Goal: Information Seeking & Learning: Learn about a topic

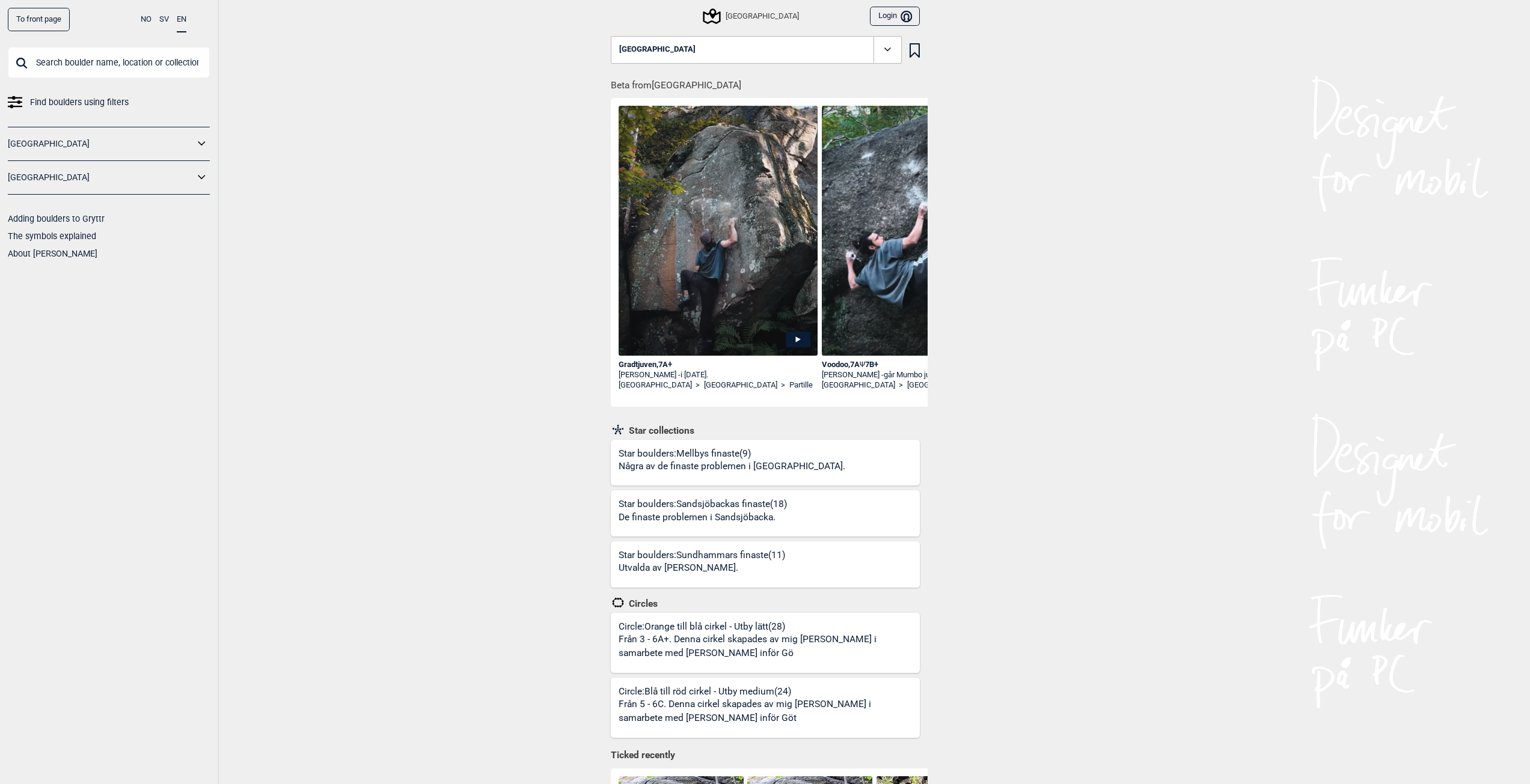
click at [691, 550] on div "Star boulders: Sundhammars finaste (11) Utvalda av Tim Waern." at bounding box center [701, 568] width 167 height 39
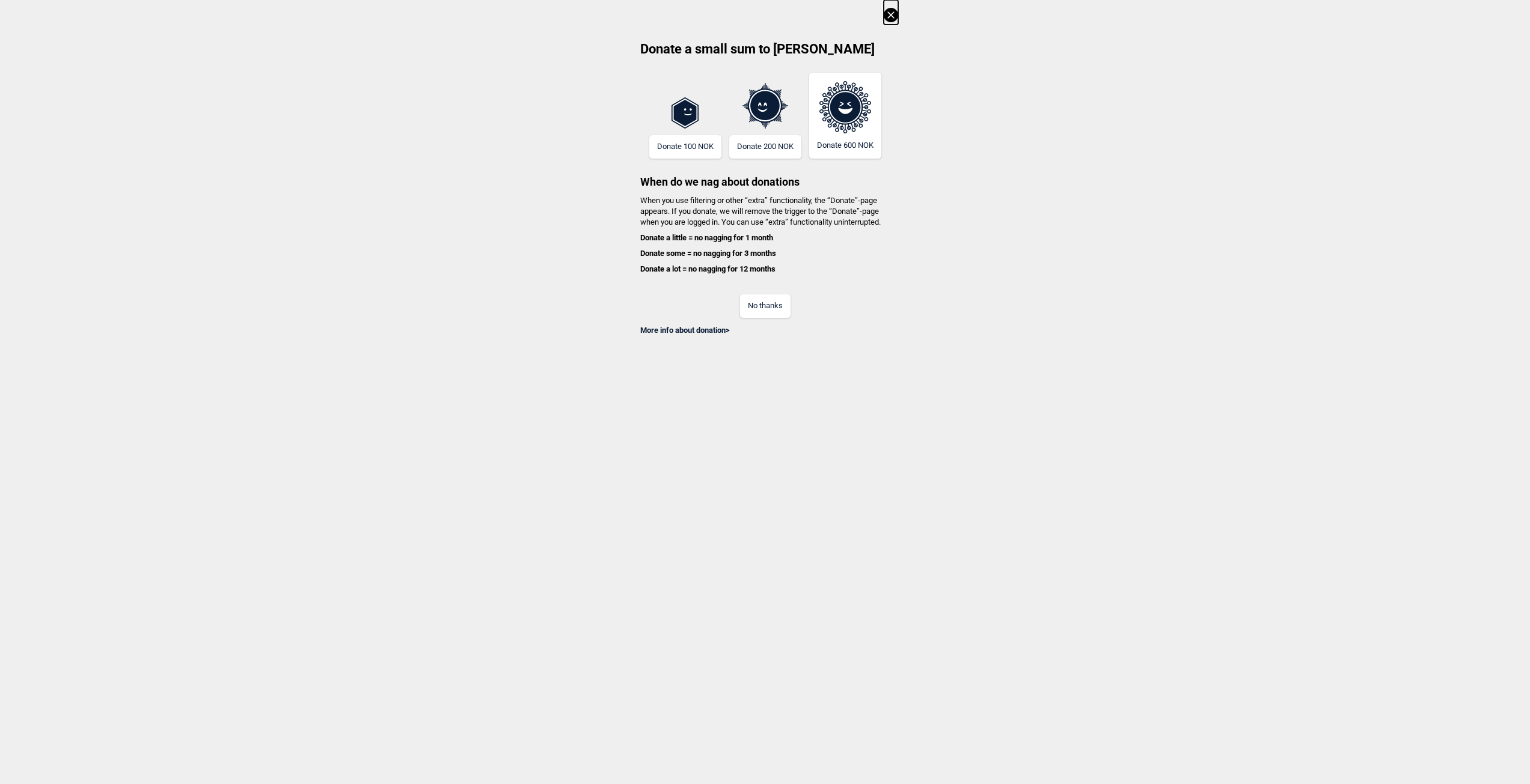
click at [896, 10] on icon at bounding box center [891, 15] width 15 height 15
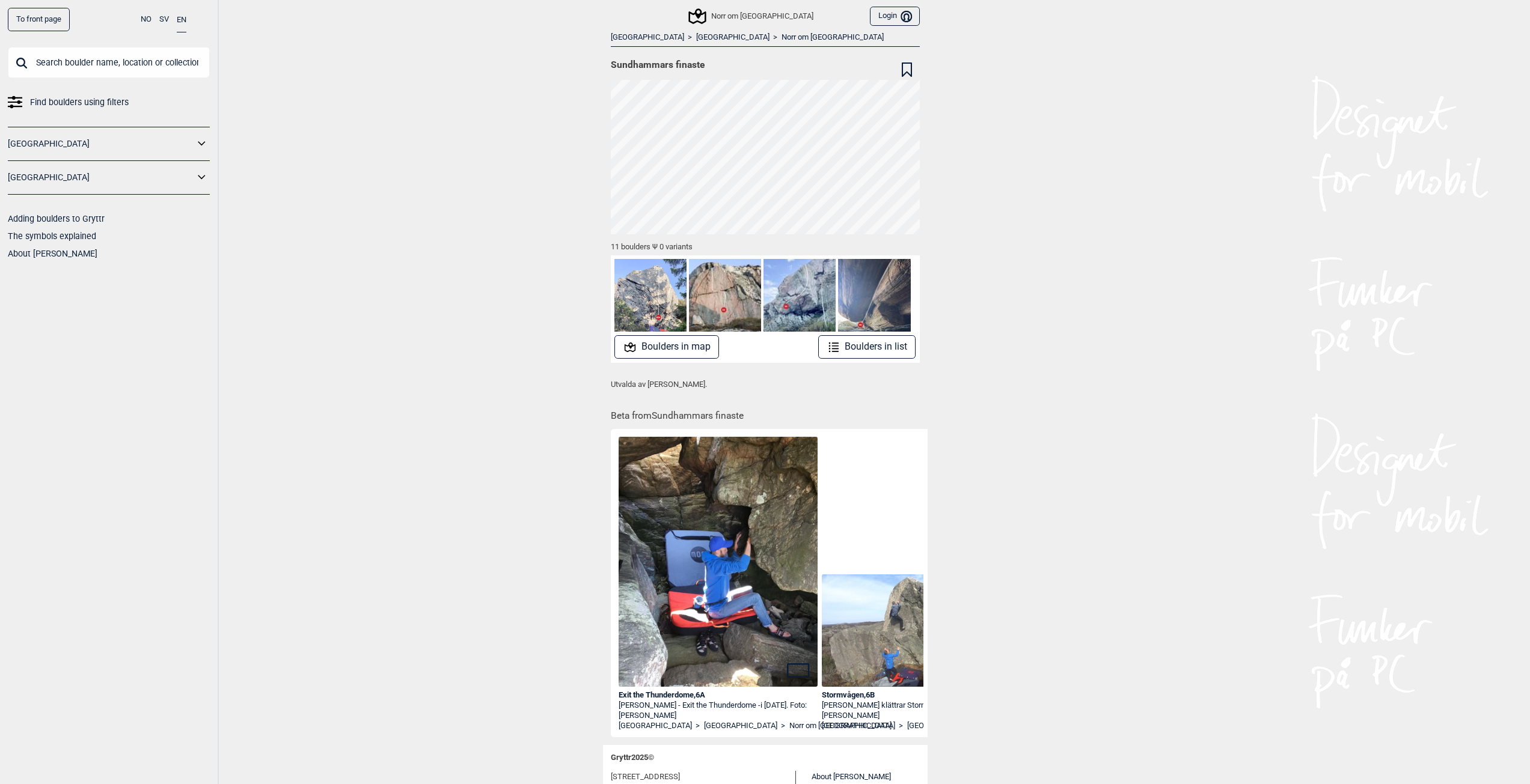
click at [684, 347] on button "Boulders in map" at bounding box center [667, 348] width 105 height 24
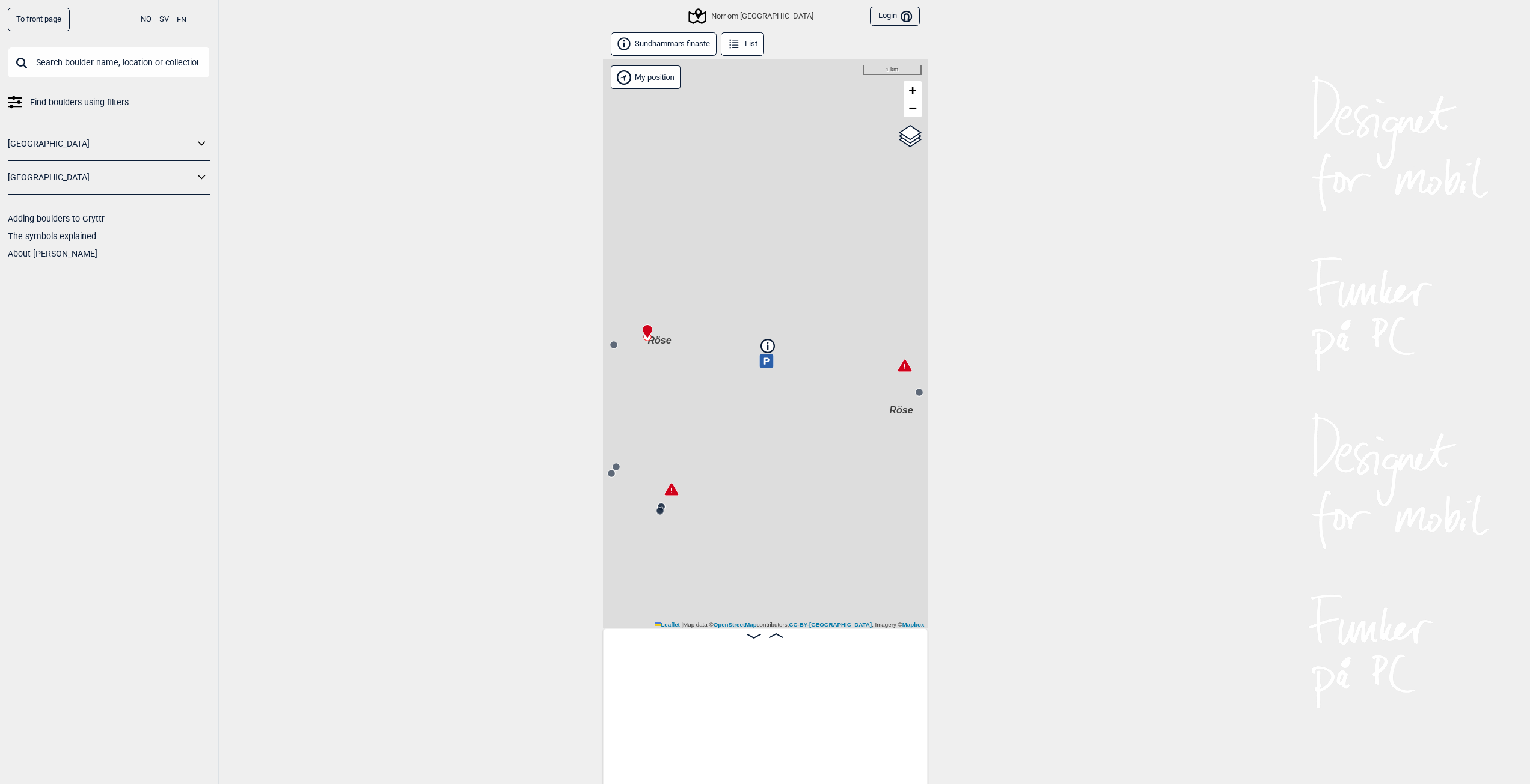
scroll to position [0, 95]
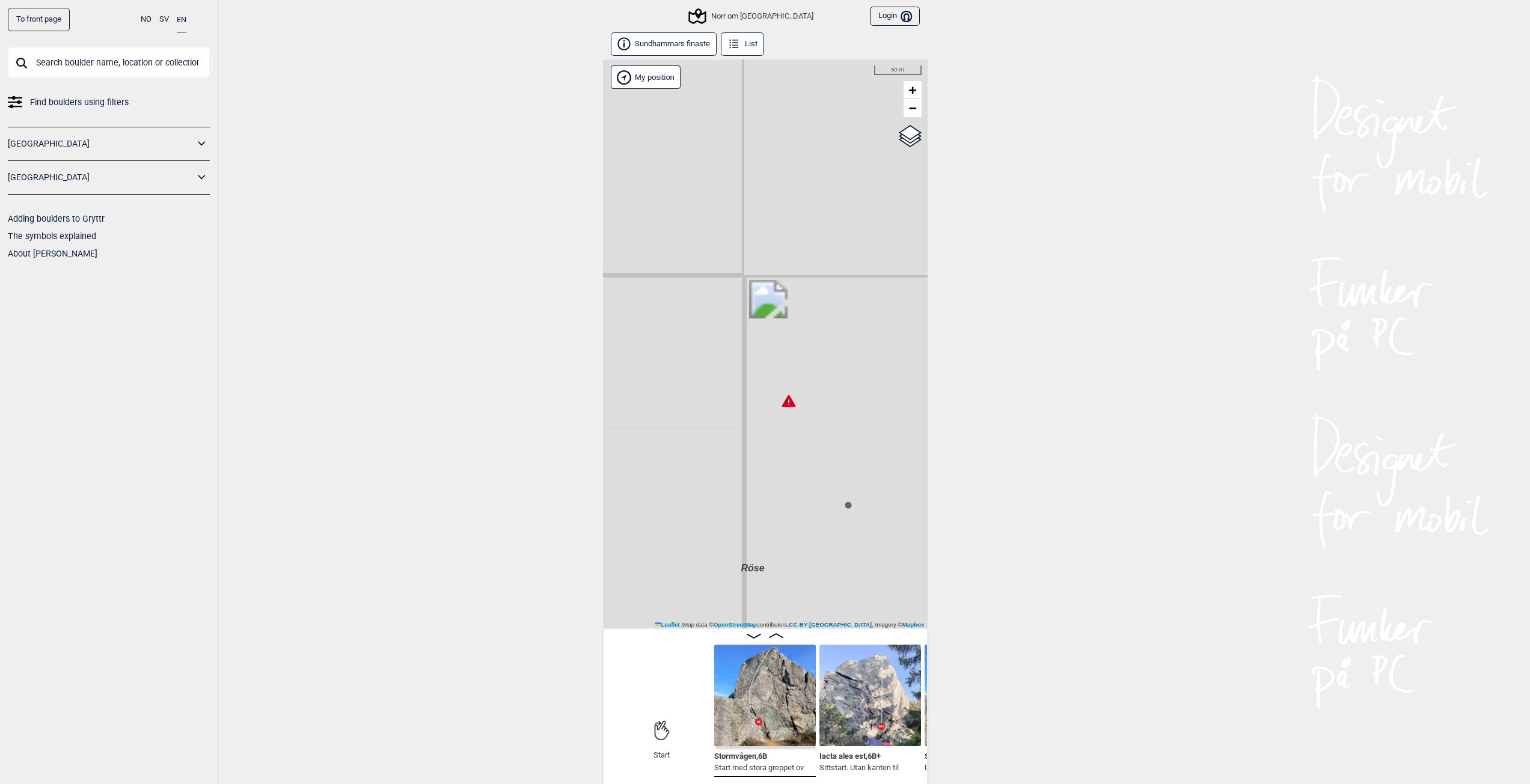
drag, startPoint x: 907, startPoint y: 355, endPoint x: 708, endPoint y: 483, distance: 236.6
click at [708, 483] on div "Röse Röse Norr om Göteborg My position 50 m + − OpenStreetMap Google satellite …" at bounding box center [765, 344] width 325 height 569
click at [767, 416] on icon at bounding box center [766, 412] width 14 height 12
drag, startPoint x: 738, startPoint y: 483, endPoint x: 774, endPoint y: 423, distance: 70.0
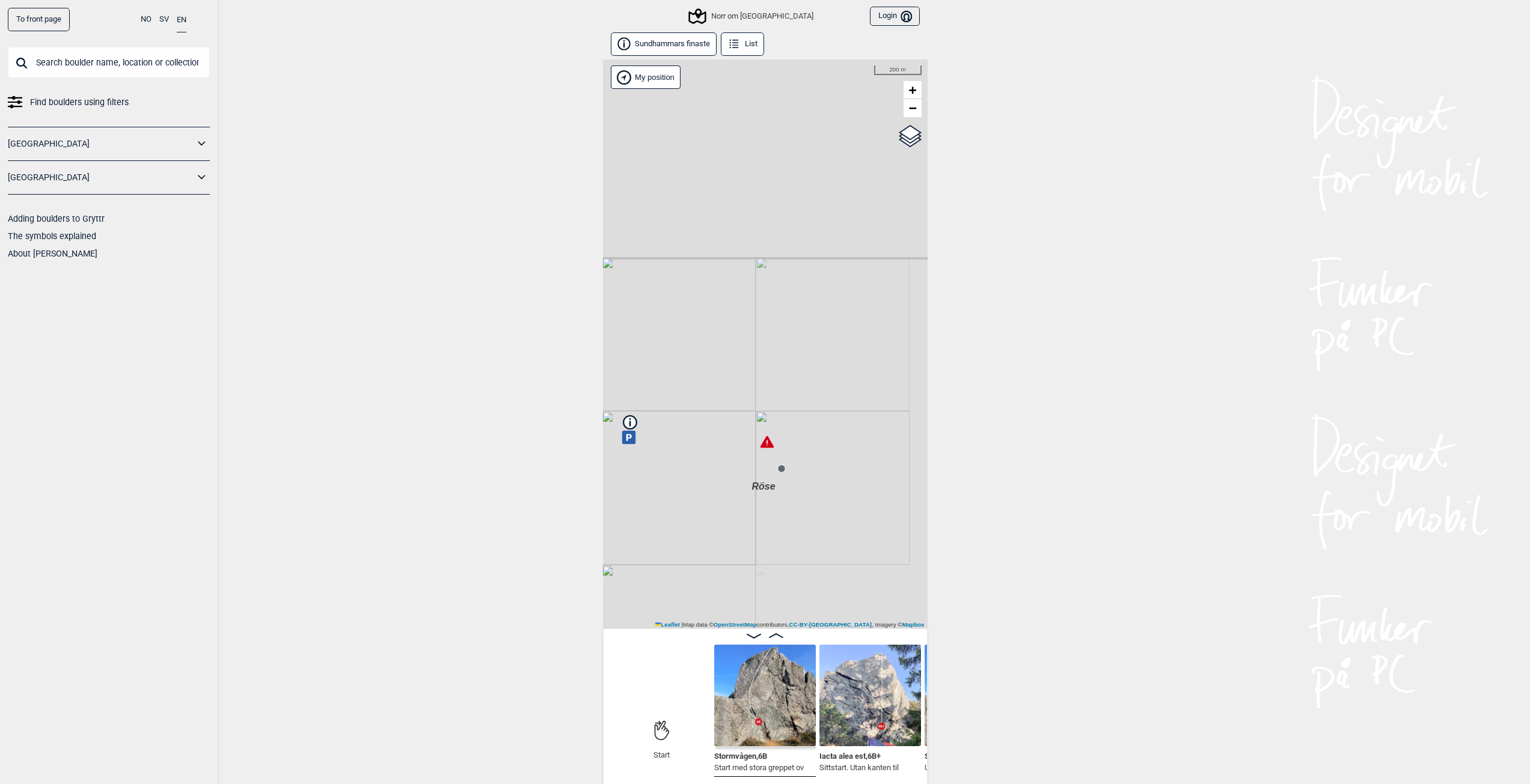
click at [771, 424] on div "Röse Röse Norr om Göteborg My position 200 m + − OpenStreetMap Google satellite…" at bounding box center [765, 344] width 325 height 569
drag, startPoint x: 727, startPoint y: 483, endPoint x: 800, endPoint y: 430, distance: 90.2
click at [799, 430] on div "Röse Röse Norr om Göteborg My position 200 m + − OpenStreetMap Google satellite…" at bounding box center [765, 344] width 325 height 569
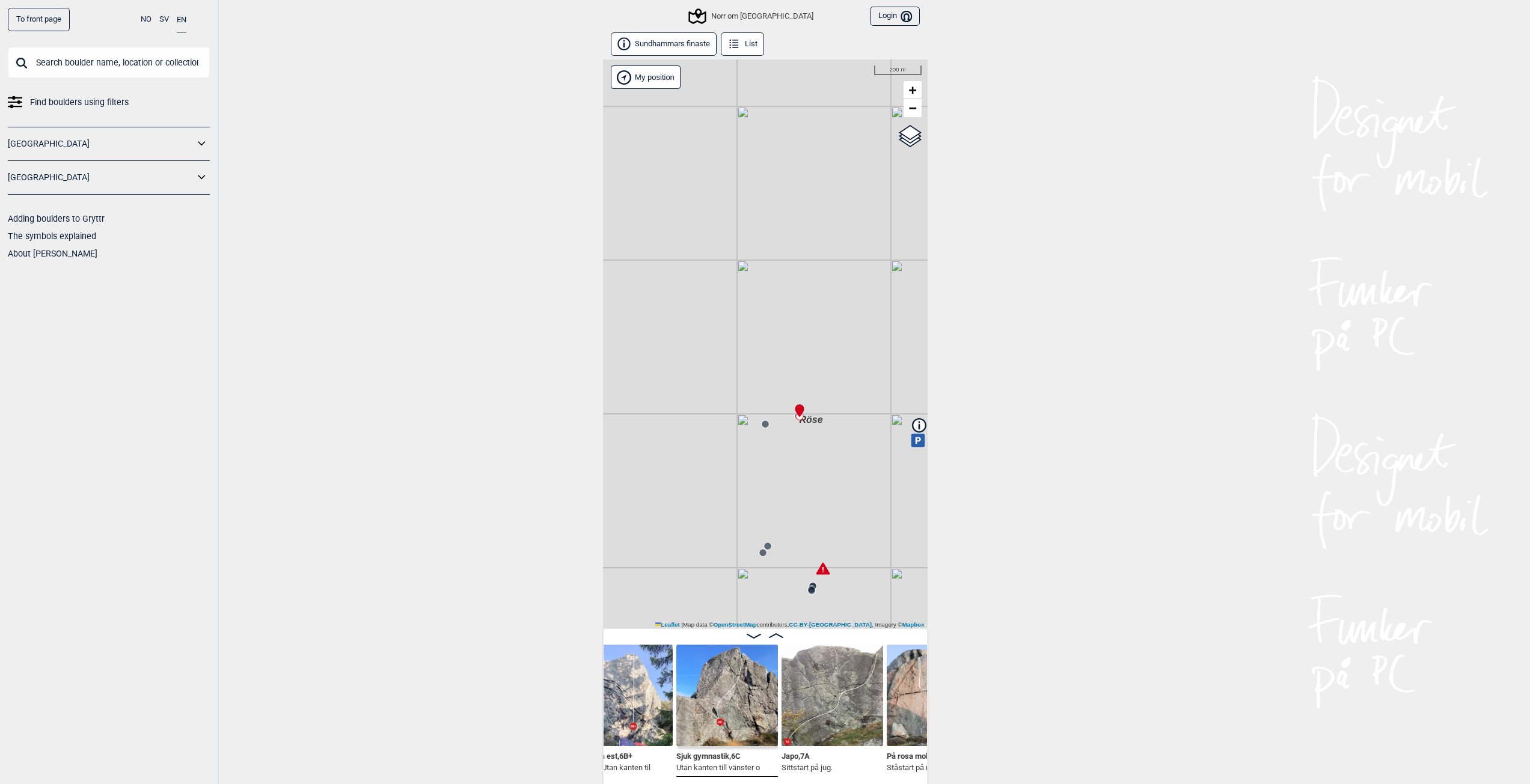
scroll to position [0, 346]
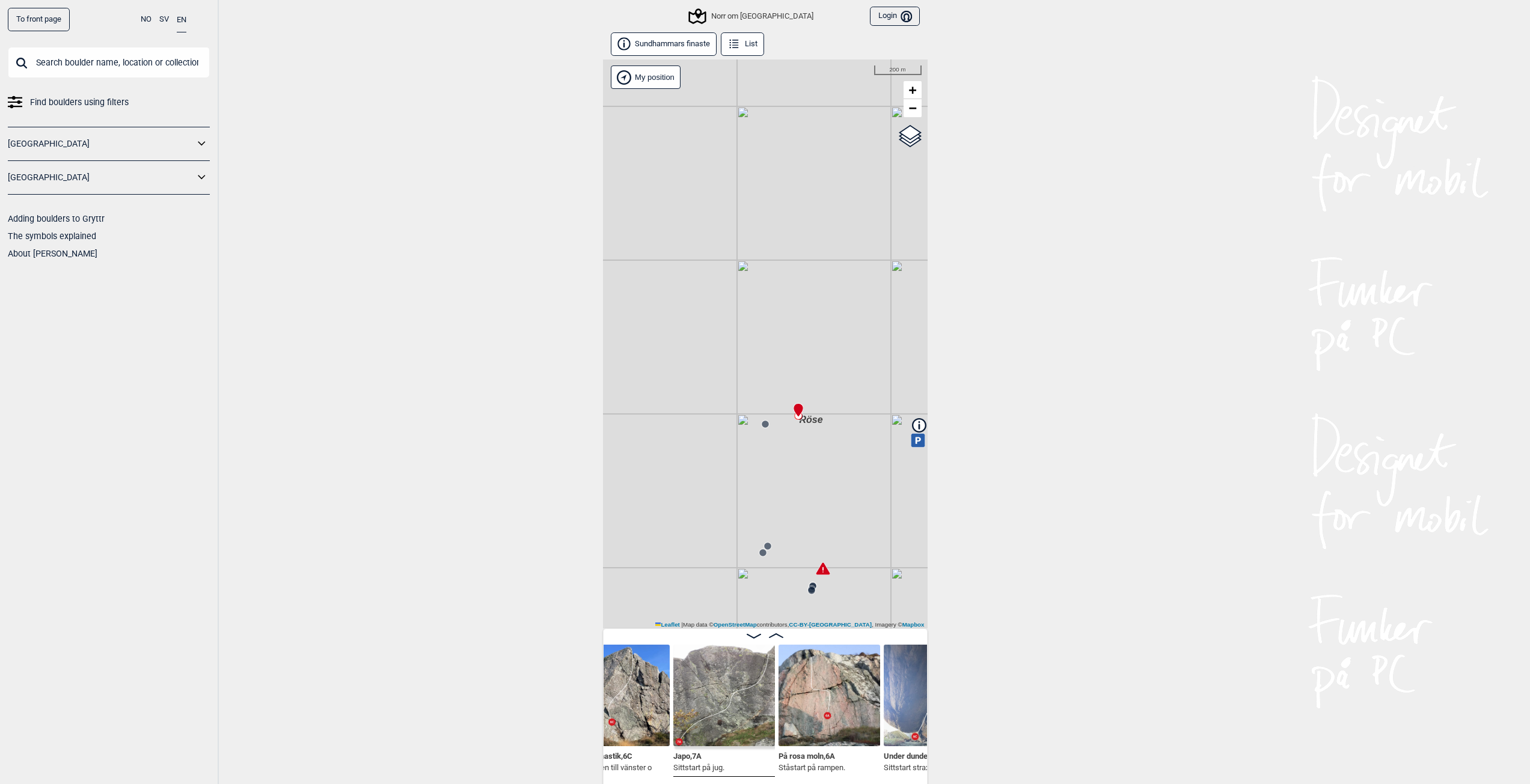
scroll to position [0, 375]
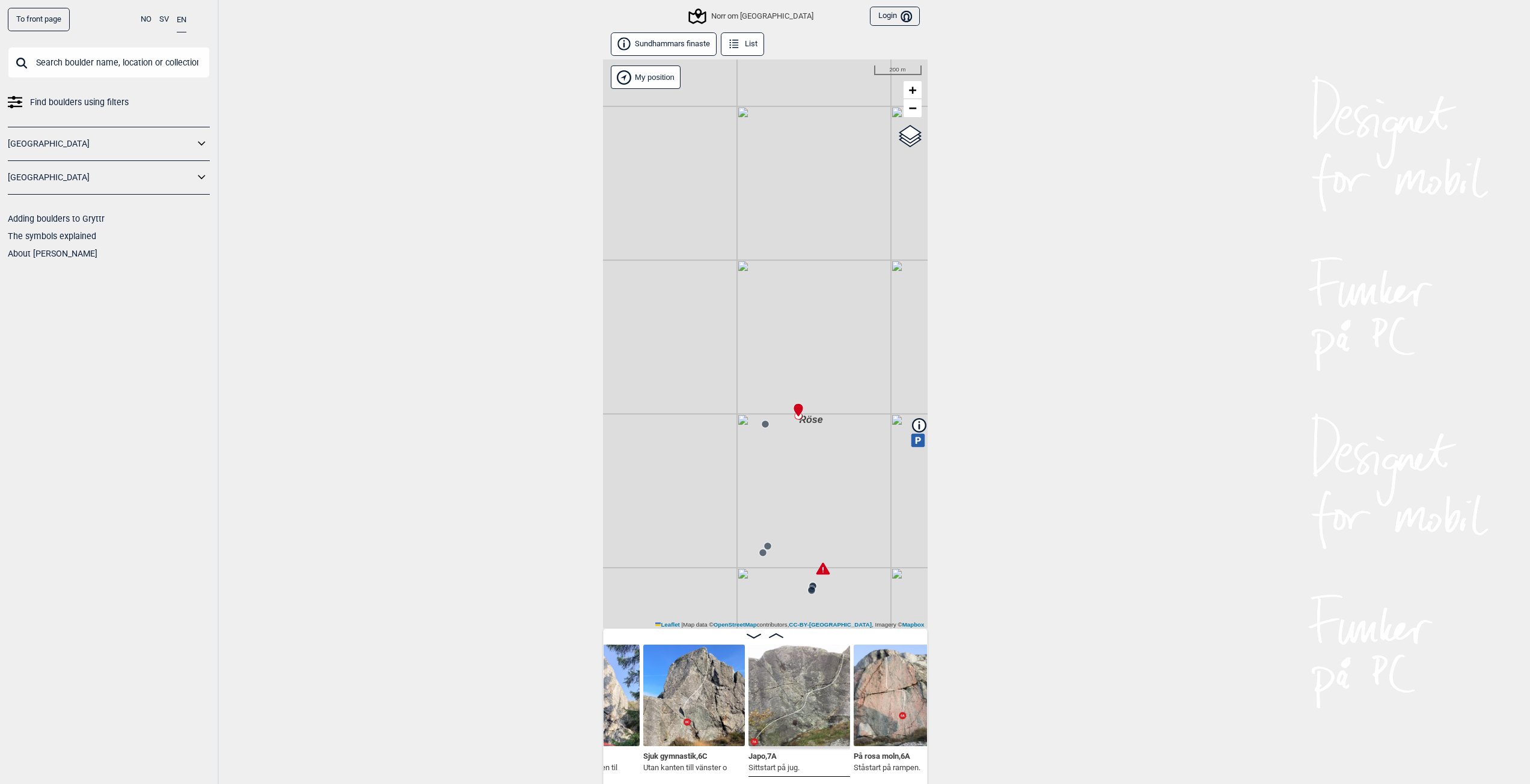
click at [677, 747] on div "Sjuk gymnastik , 6C Utan kanten till vänster o" at bounding box center [693, 710] width 102 height 131
click at [687, 756] on span "Sjuk gymnastik , 6C" at bounding box center [675, 755] width 64 height 12
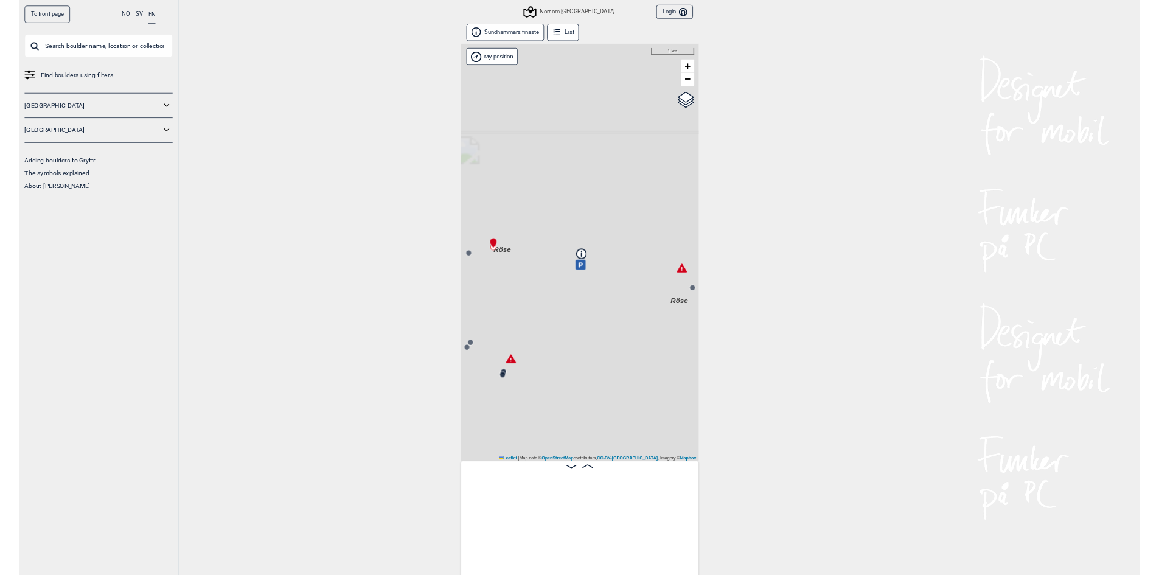
scroll to position [0, 96]
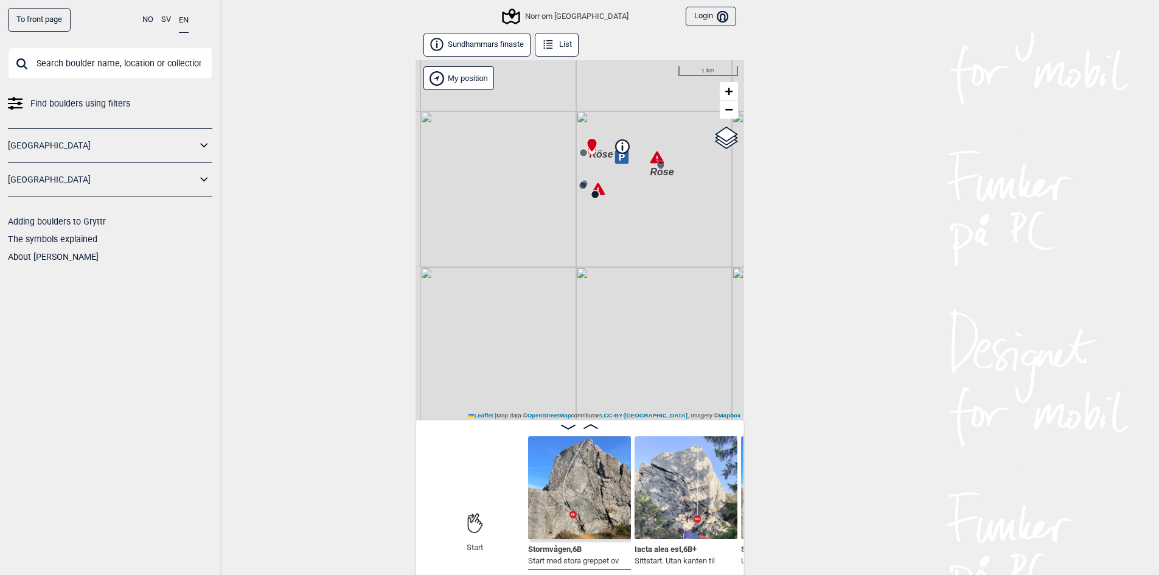
drag, startPoint x: 611, startPoint y: 290, endPoint x: 604, endPoint y: 117, distance: 172.4
click at [606, 130] on div "Röse Röse Norr om Göteborg My position 1 km + − OpenStreetMap Google satellite …" at bounding box center [580, 240] width 329 height 360
drag, startPoint x: 621, startPoint y: 150, endPoint x: 613, endPoint y: 362, distance: 212.5
click at [613, 362] on div "Röse Röse Norr om Göteborg My position 1 km + − OpenStreetMap Google satellite …" at bounding box center [580, 240] width 329 height 360
drag, startPoint x: 632, startPoint y: 240, endPoint x: 522, endPoint y: 197, distance: 118.0
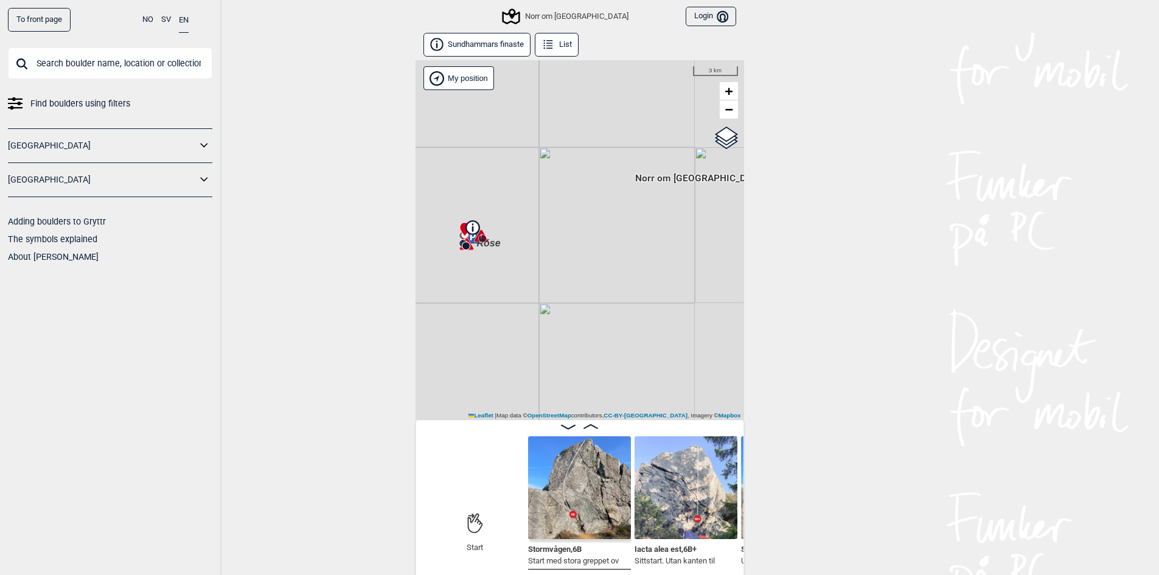
click at [522, 197] on div "Röse Röse Norr om Göteborg My position 3 km + − OpenStreetMap Google satellite …" at bounding box center [580, 240] width 329 height 360
drag, startPoint x: 522, startPoint y: 197, endPoint x: 600, endPoint y: 262, distance: 101.5
click at [600, 262] on div "Röse Röse Norr om Göteborg My position 3 km + − OpenStreetMap Google satellite …" at bounding box center [580, 240] width 329 height 360
drag, startPoint x: 563, startPoint y: 241, endPoint x: 571, endPoint y: 296, distance: 55.9
click at [571, 296] on span "Röse" at bounding box center [570, 293] width 24 height 10
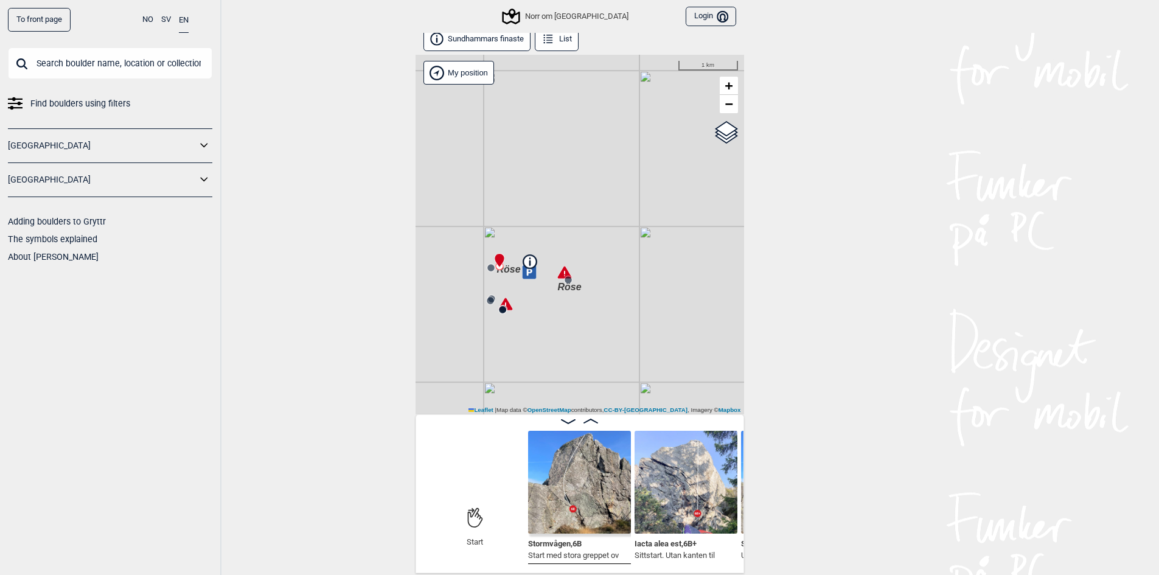
scroll to position [7, 0]
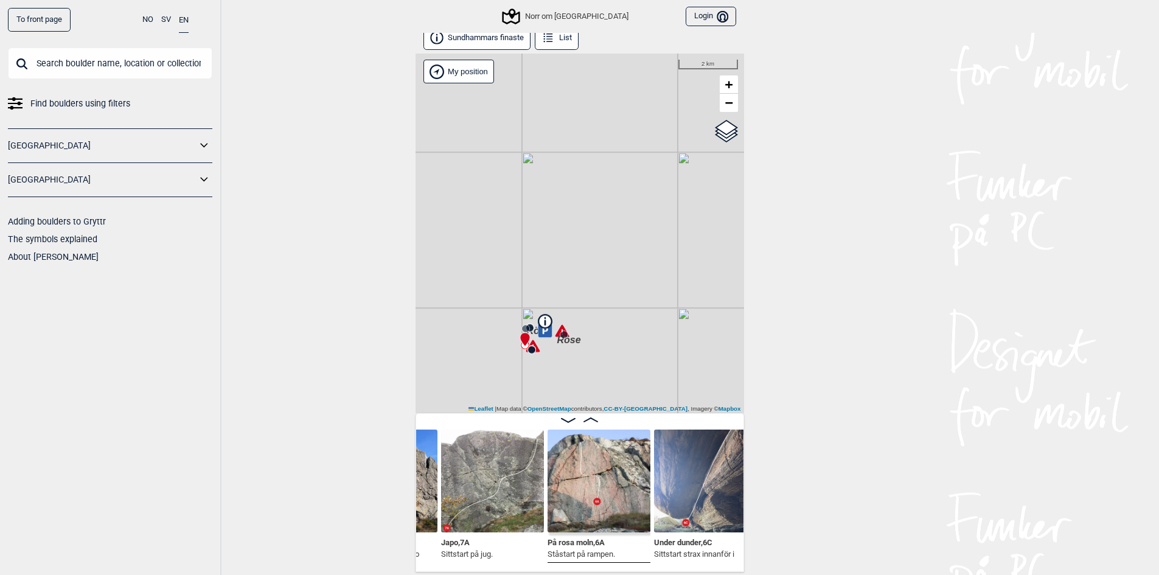
scroll to position [0, 543]
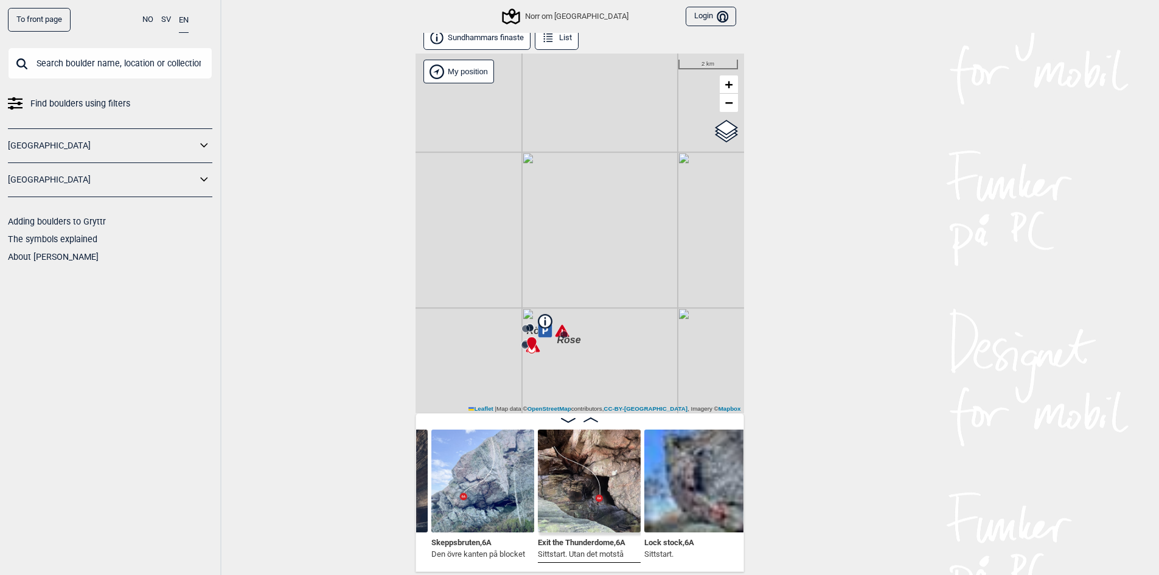
scroll to position [0, 869]
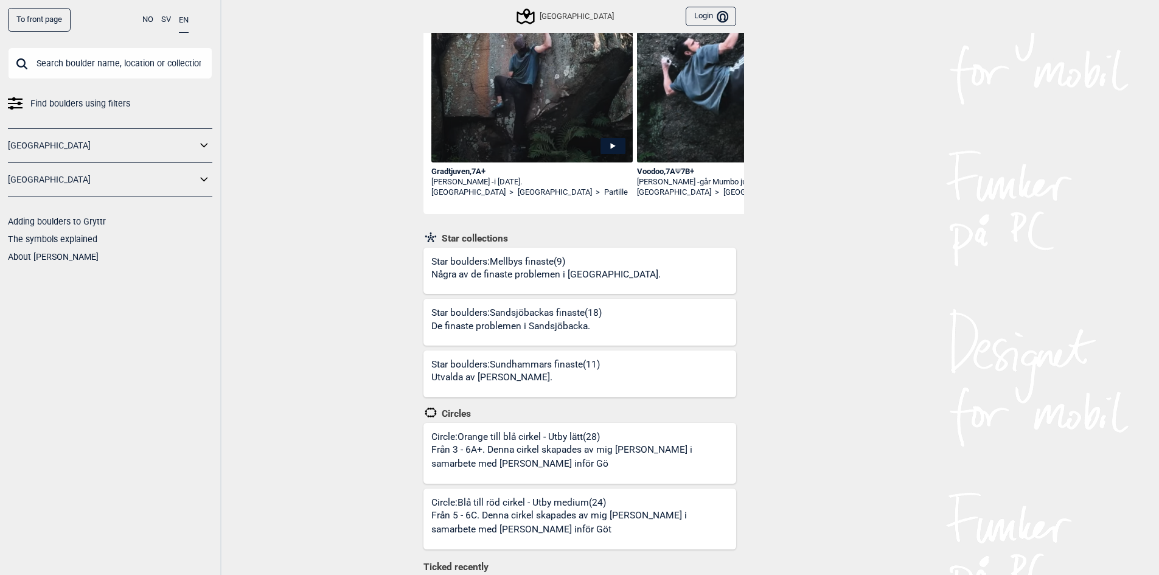
scroll to position [243, 0]
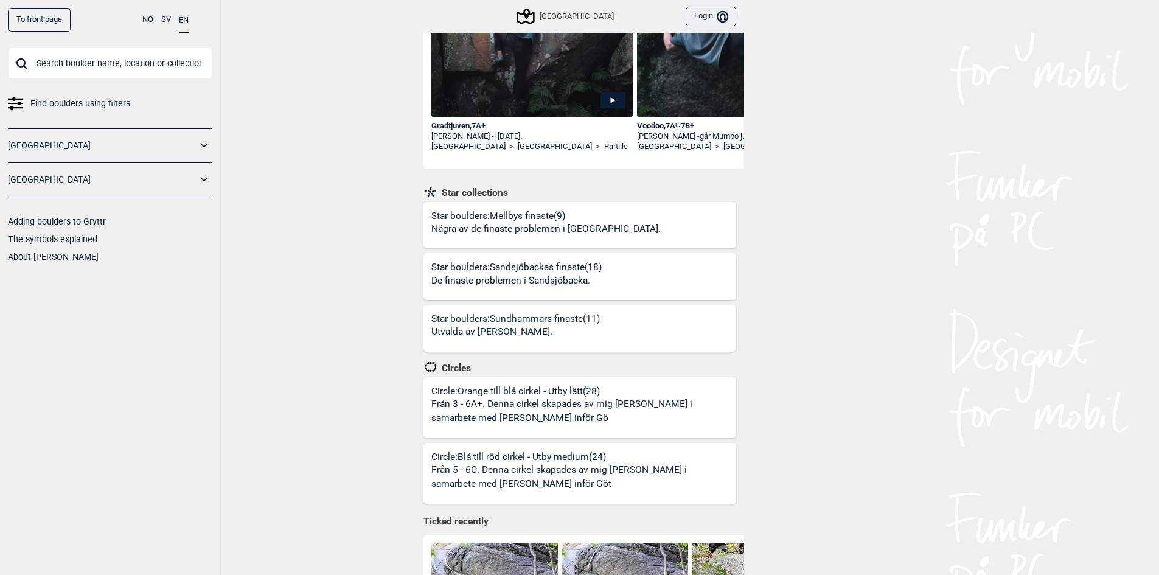
click at [556, 255] on link "Star boulders: Sandsjöbackas finaste (18) De finaste problemen i Sandsjöbacka." at bounding box center [580, 276] width 313 height 47
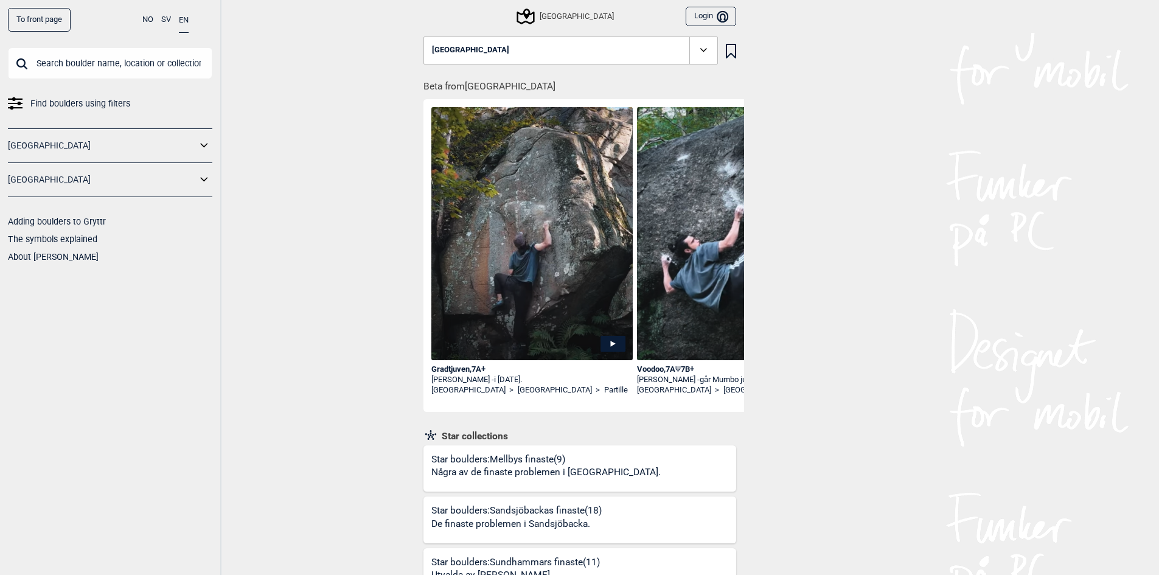
click at [554, 133] on img at bounding box center [532, 241] width 202 height 268
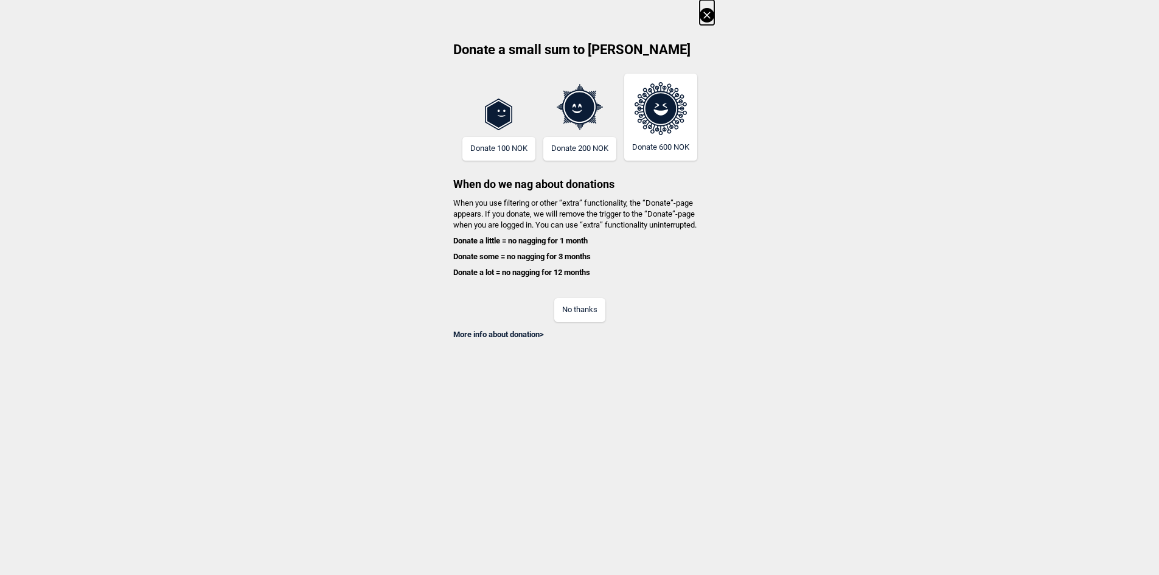
click at [699, 11] on div "Donate a small sum to Gryttr Donate 100 NOK Donate 200 NOK Donate 600 NOK When …" at bounding box center [579, 170] width 1159 height 340
click at [706, 15] on icon at bounding box center [707, 15] width 15 height 15
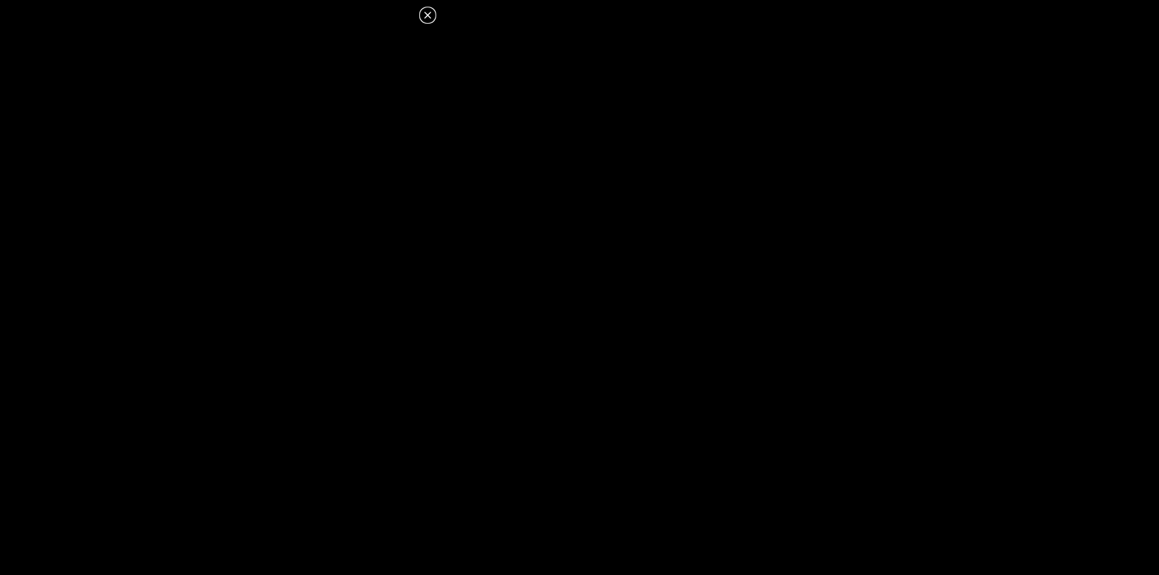
drag, startPoint x: 553, startPoint y: 120, endPoint x: 546, endPoint y: 131, distance: 12.8
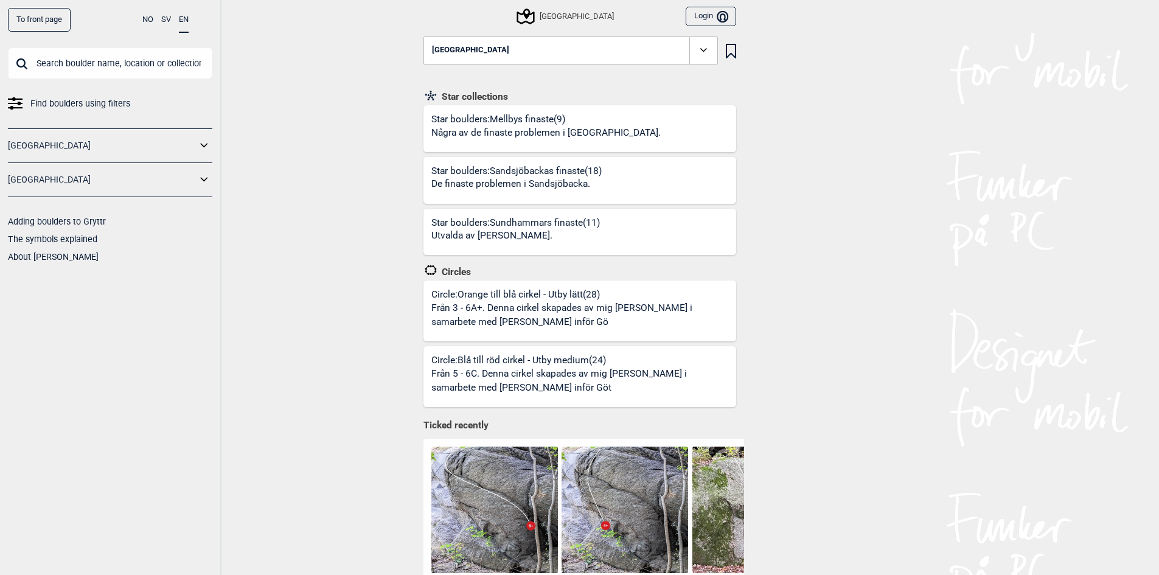
click at [509, 128] on p "Några av de finaste problemen i [GEOGRAPHIC_DATA]." at bounding box center [545, 133] width 229 height 14
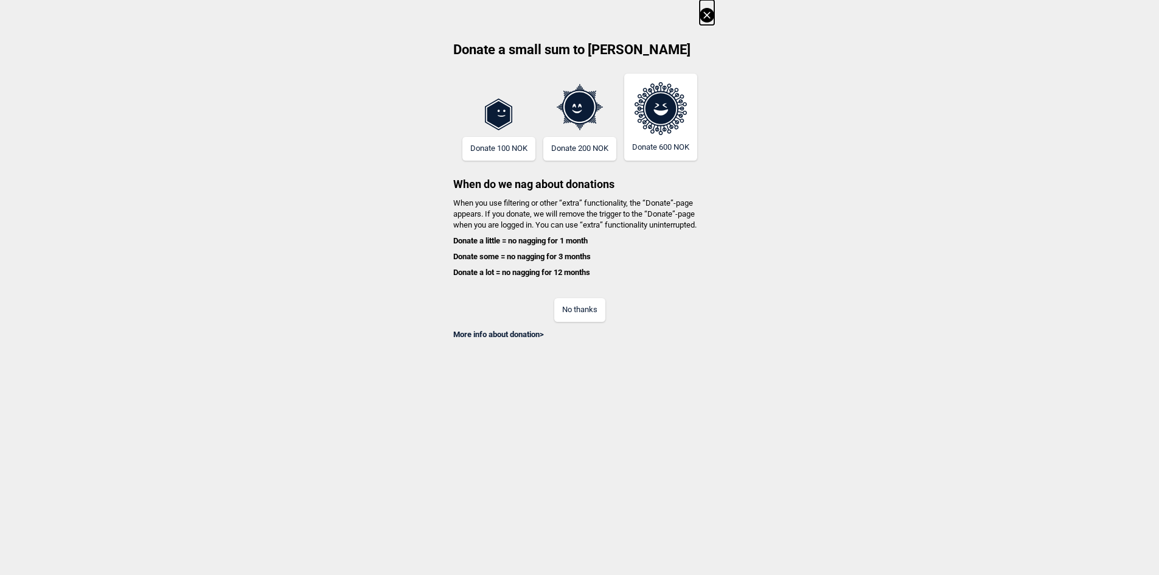
click at [705, 21] on icon at bounding box center [707, 15] width 15 height 15
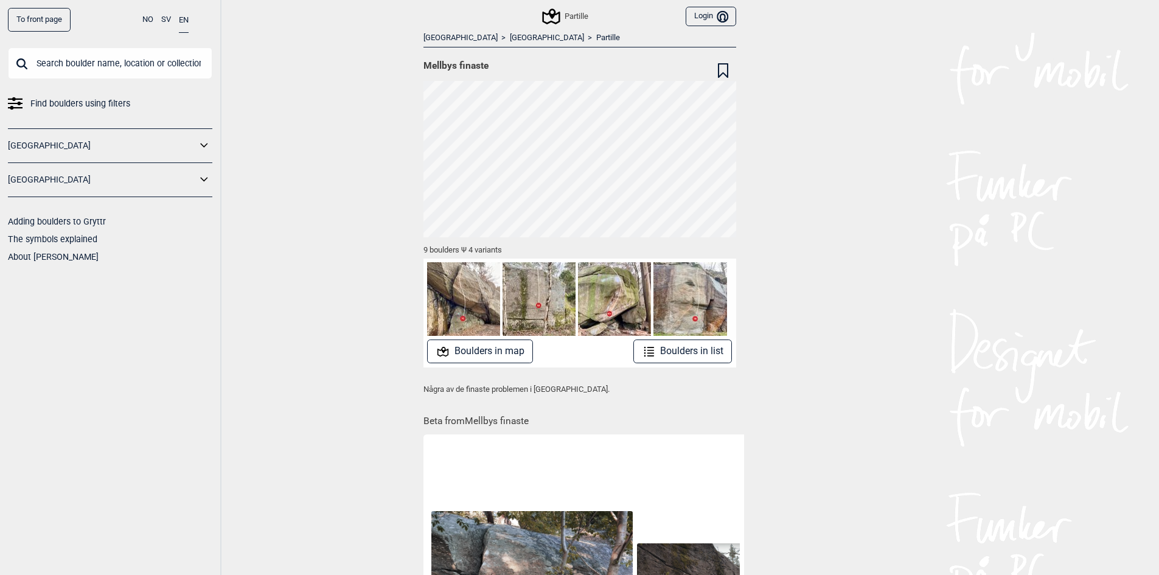
click at [672, 360] on button "Boulders in list" at bounding box center [683, 352] width 99 height 24
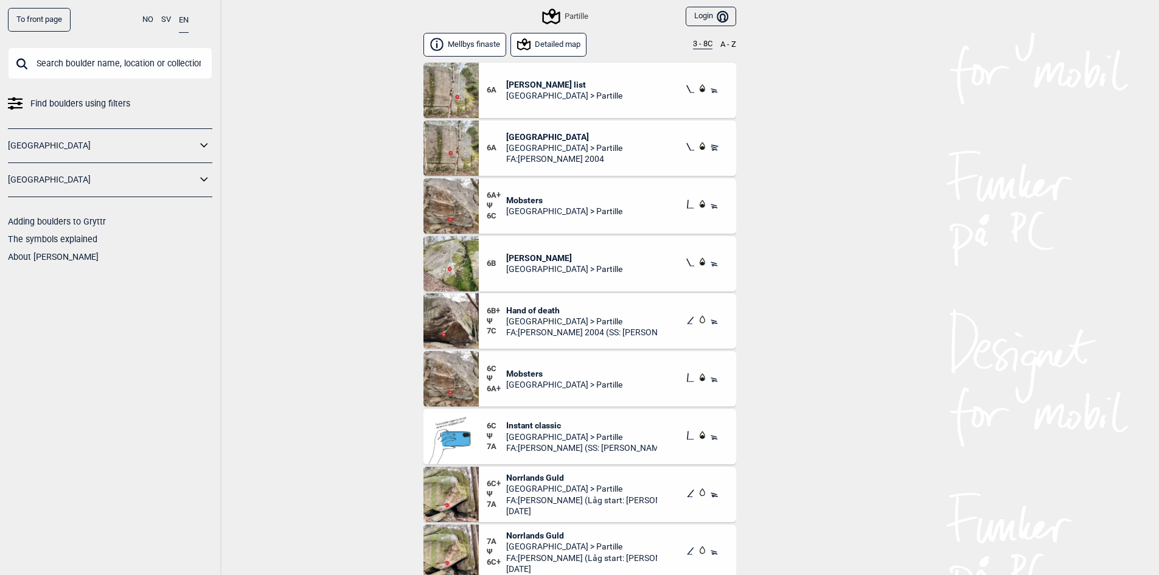
scroll to position [2, 0]
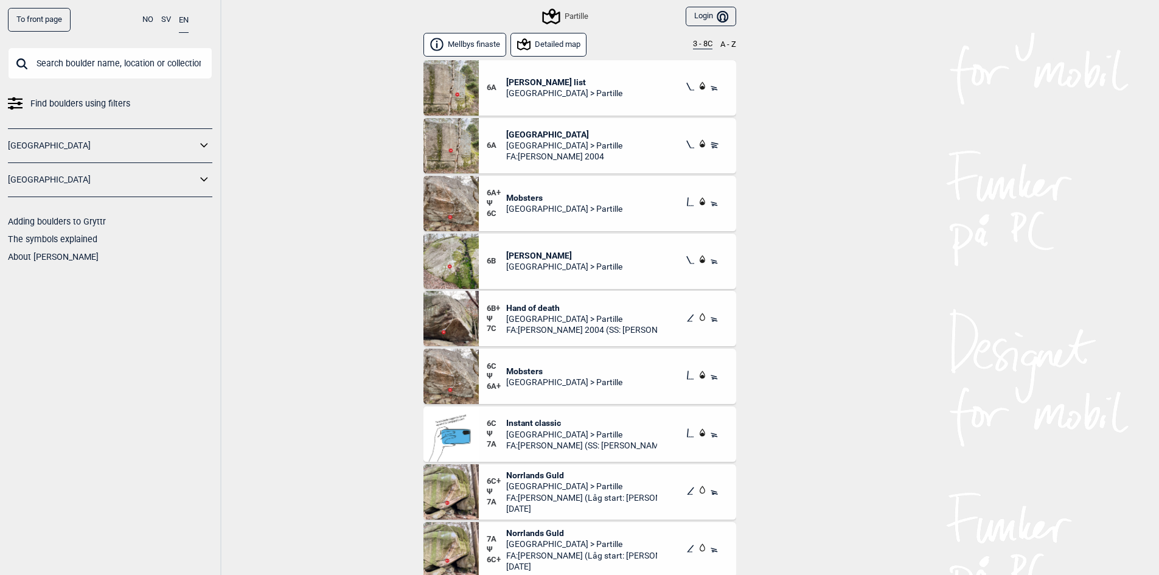
click at [458, 95] on img at bounding box center [451, 87] width 55 height 55
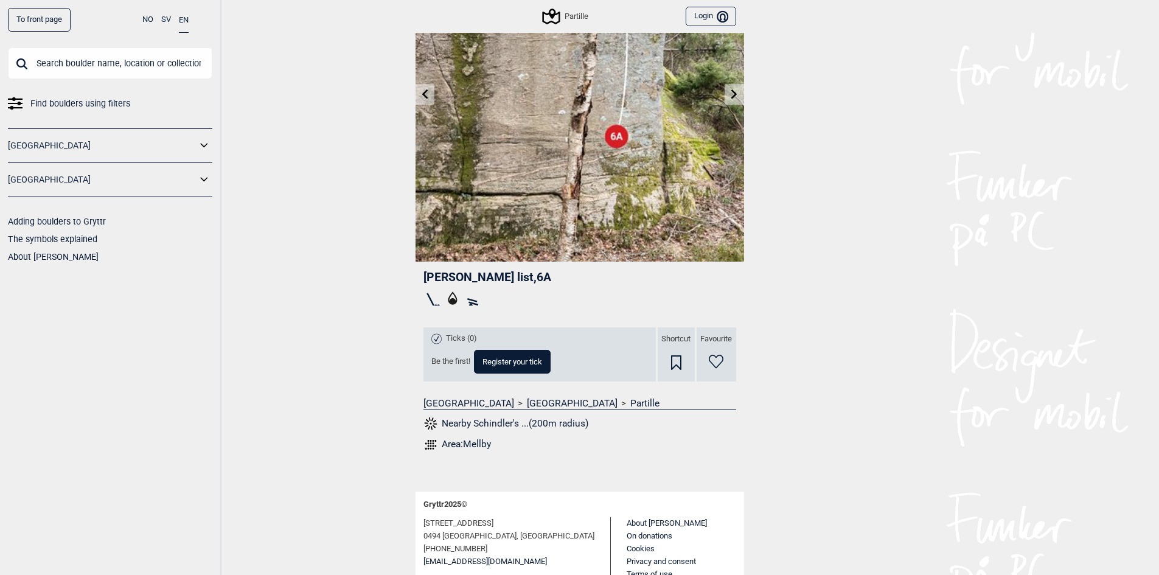
scroll to position [105, 0]
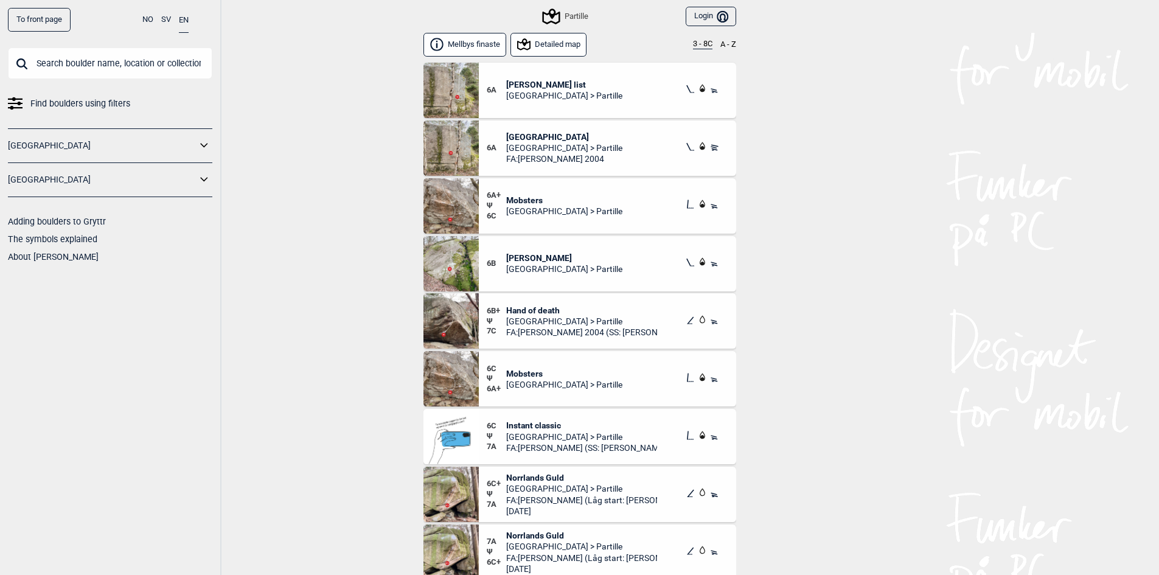
click at [512, 133] on span "Casablanca" at bounding box center [564, 136] width 116 height 11
click at [529, 192] on div "Mobsters Göteborg > Partille" at bounding box center [564, 205] width 116 height 31
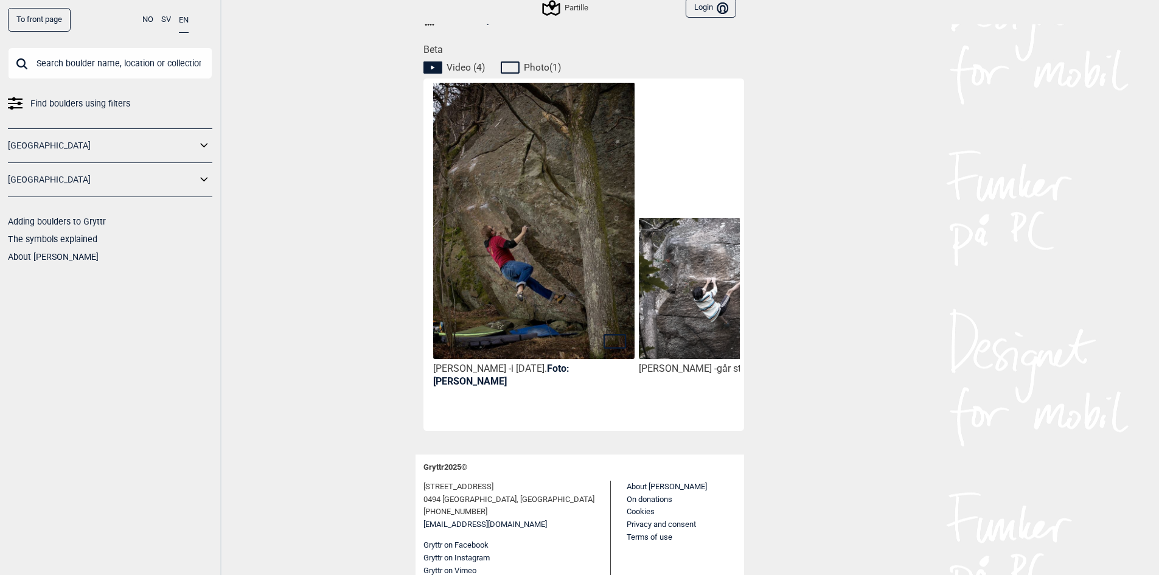
scroll to position [553, 0]
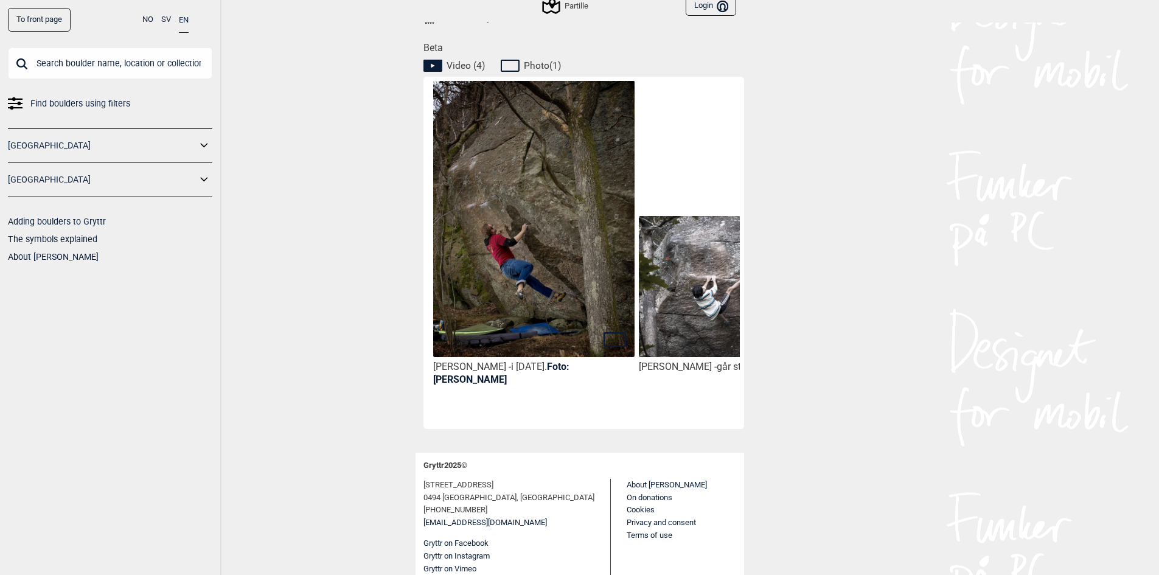
drag, startPoint x: 512, startPoint y: 424, endPoint x: 556, endPoint y: 415, distance: 44.6
click at [568, 416] on div "Johan Rapakko - i mars 2013. Foto: Johan Rapakko Marcello Mårtensson - går stås…" at bounding box center [584, 253] width 321 height 352
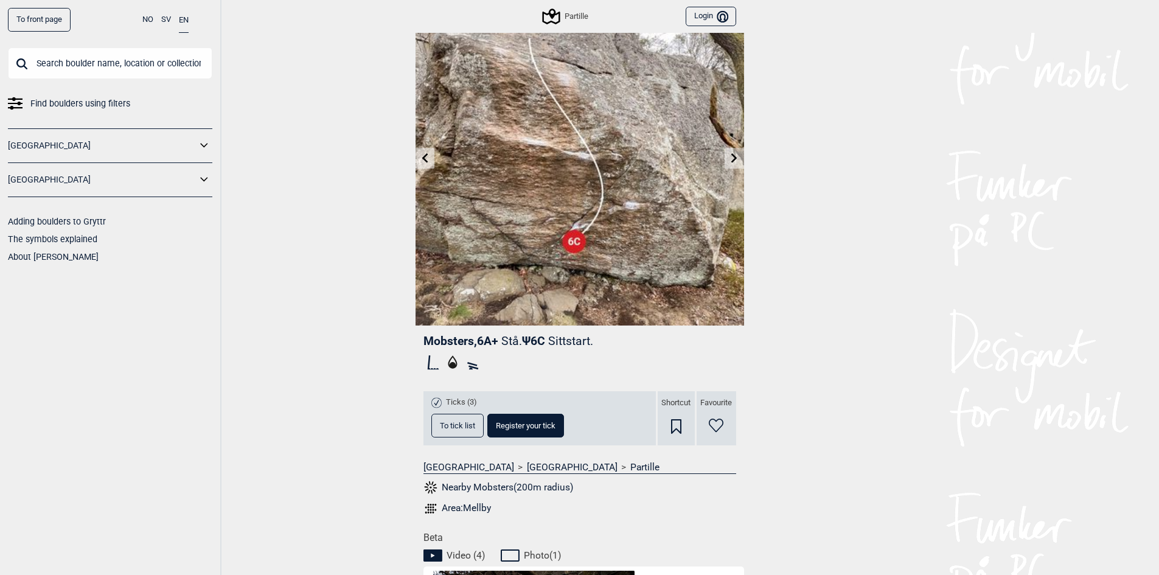
scroll to position [0, 0]
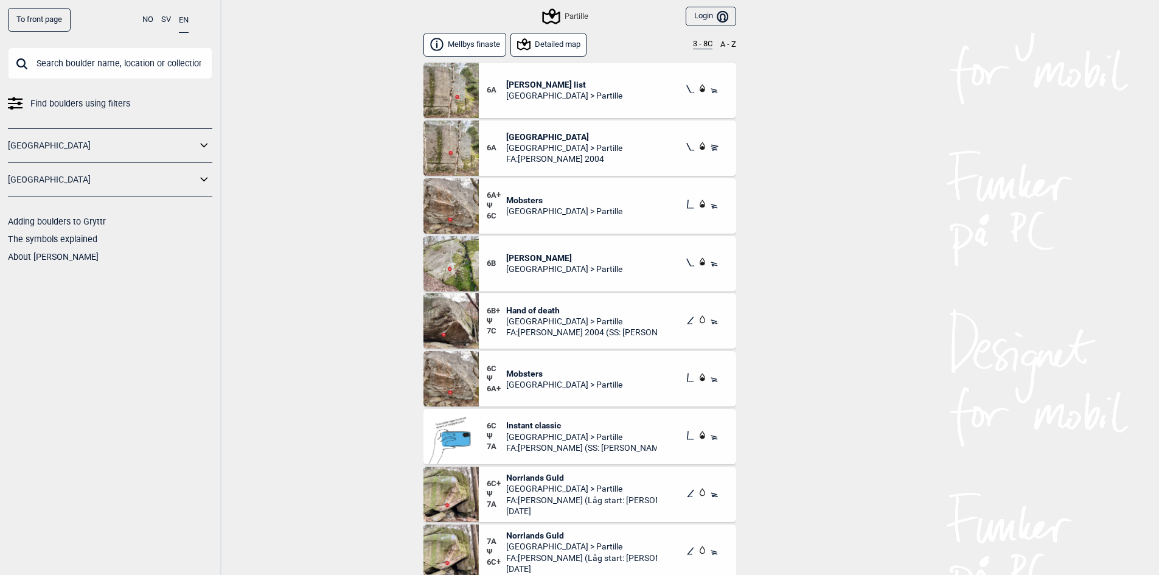
scroll to position [61, 0]
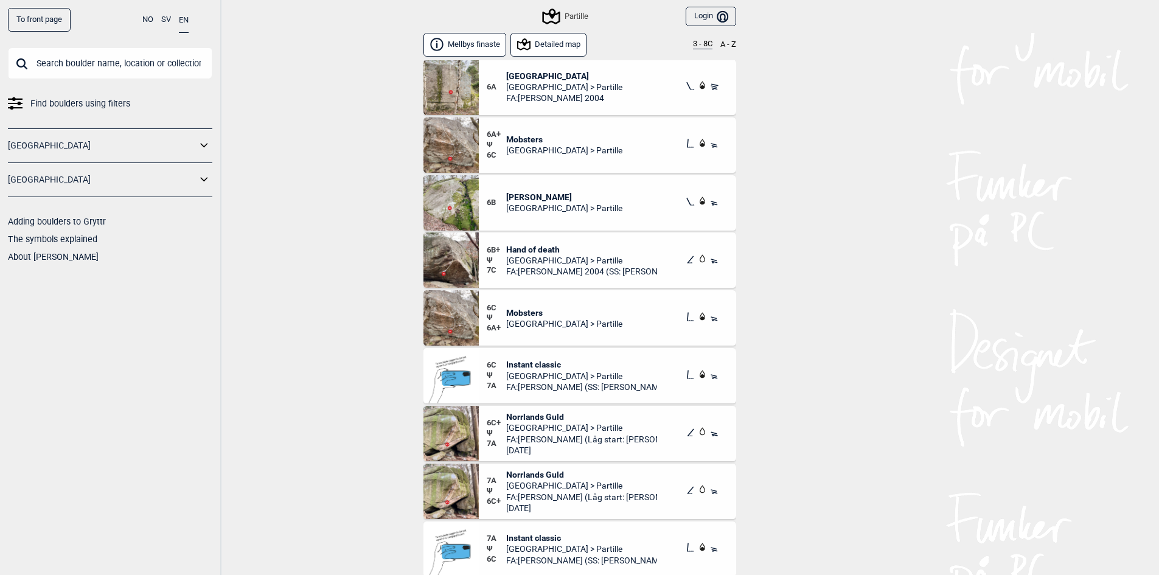
click at [531, 203] on span "[GEOGRAPHIC_DATA] > Partille" at bounding box center [564, 208] width 116 height 11
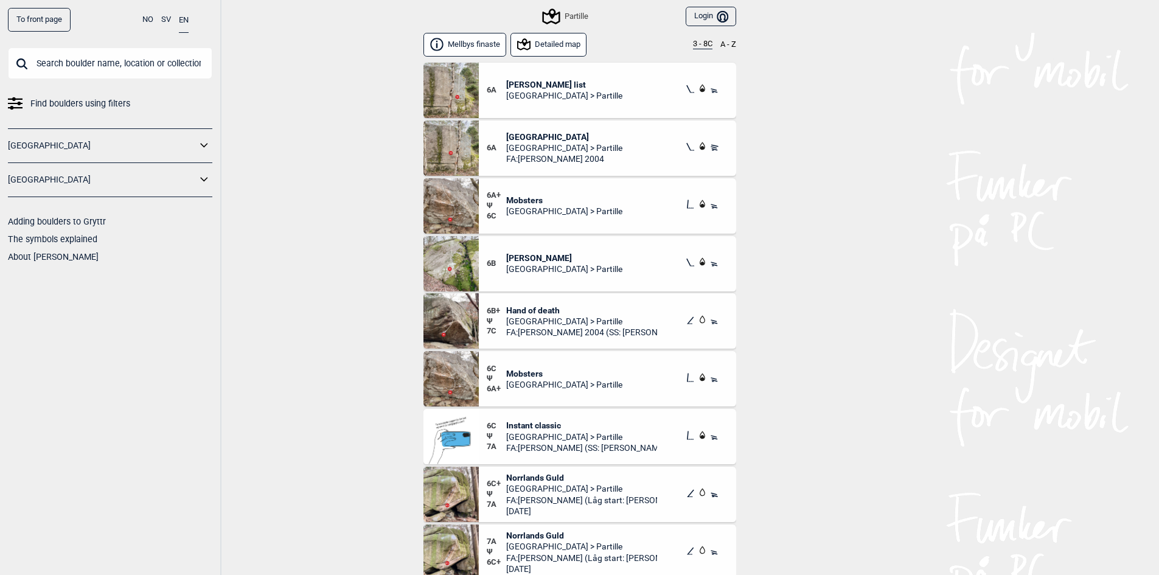
click at [548, 324] on span "[GEOGRAPHIC_DATA] > Partille" at bounding box center [581, 321] width 151 height 11
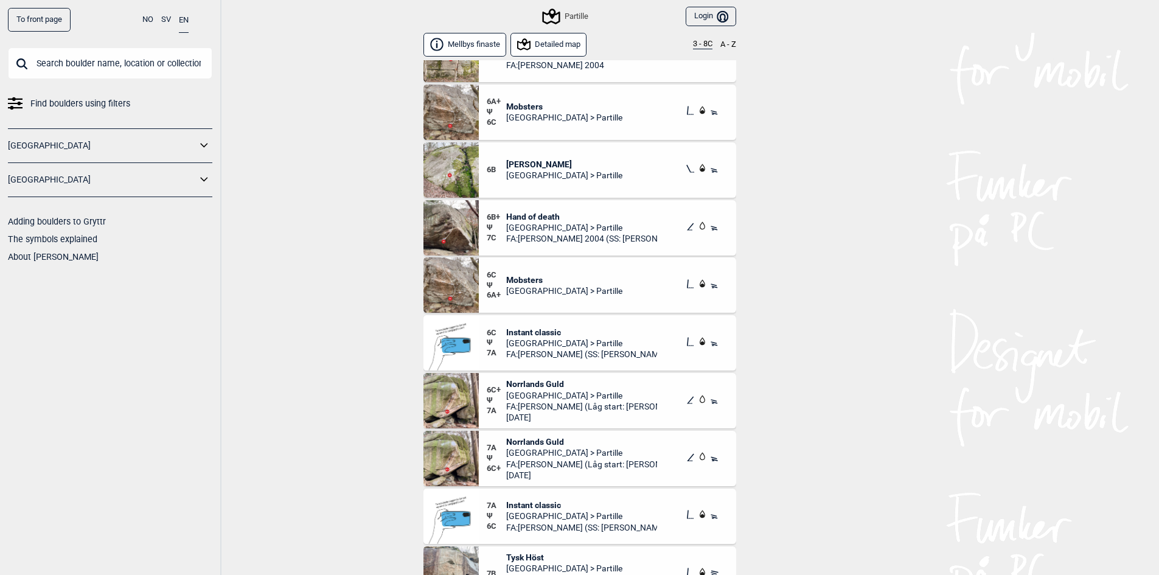
scroll to position [122, 0]
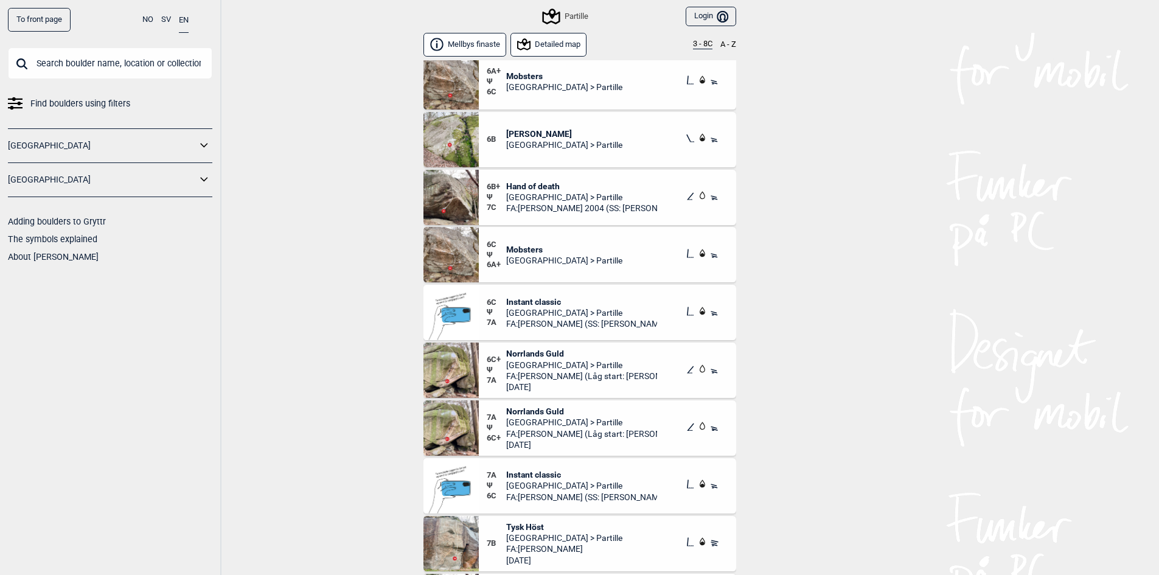
click at [545, 256] on span "[GEOGRAPHIC_DATA] > Partille" at bounding box center [564, 260] width 116 height 11
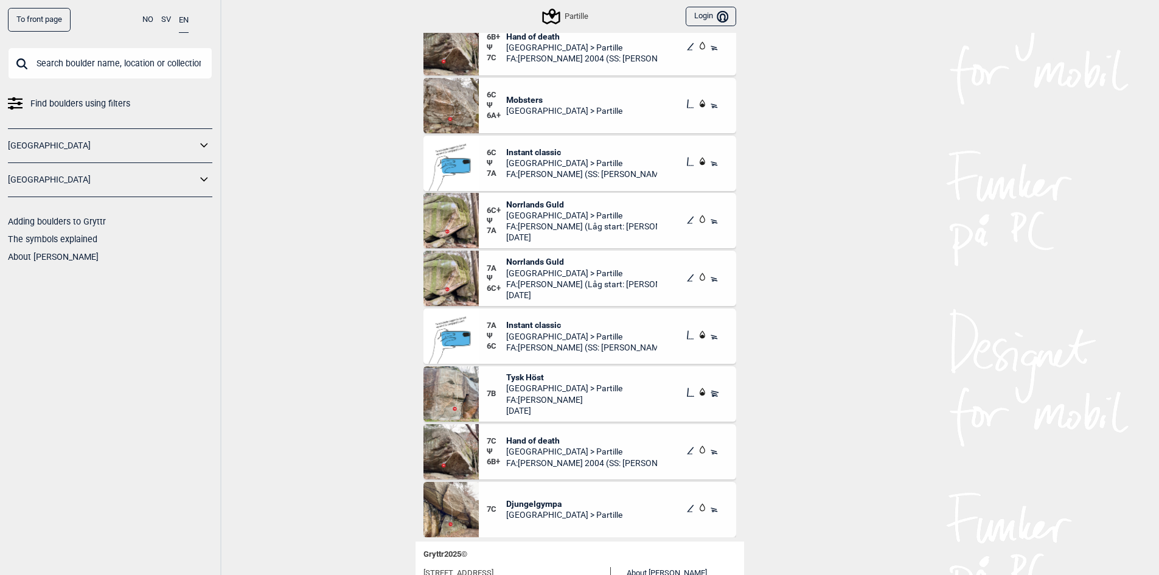
scroll to position [122, 0]
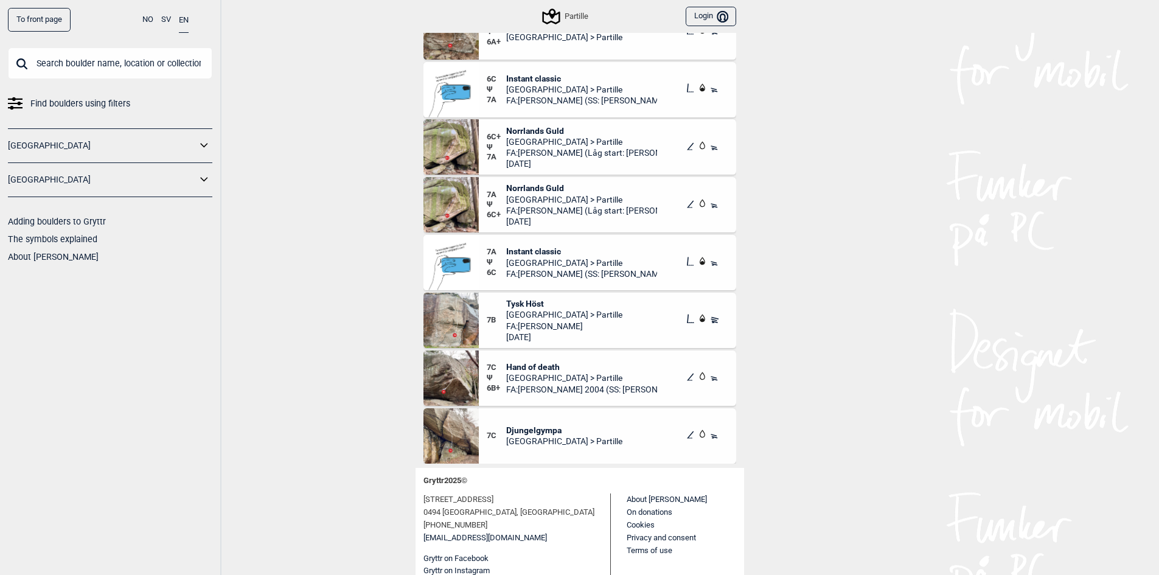
click at [558, 265] on span "[GEOGRAPHIC_DATA] > Partille" at bounding box center [581, 262] width 151 height 11
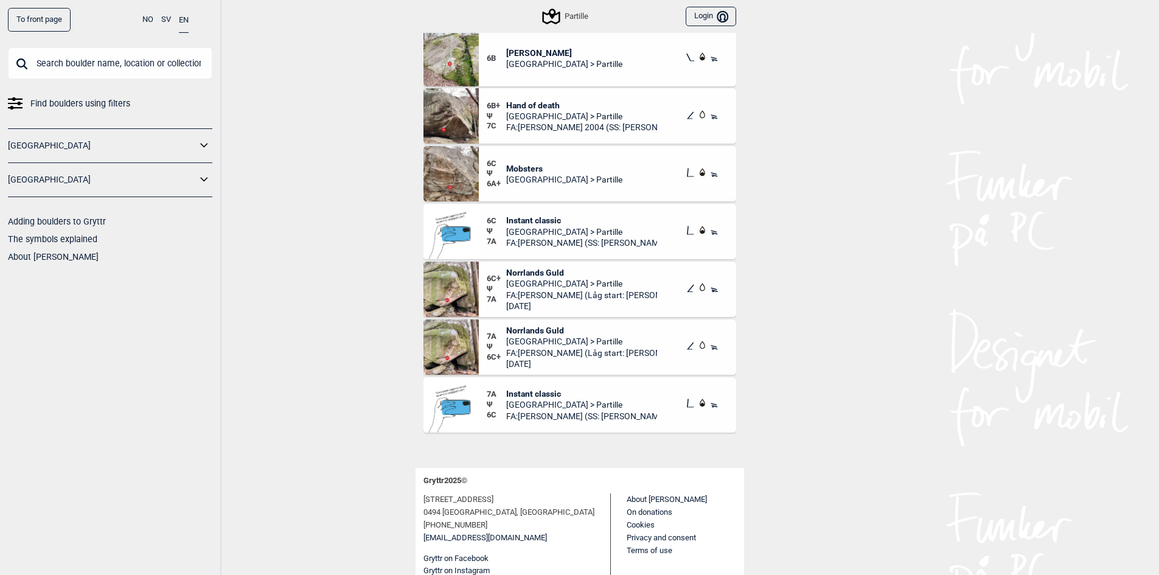
scroll to position [218, 0]
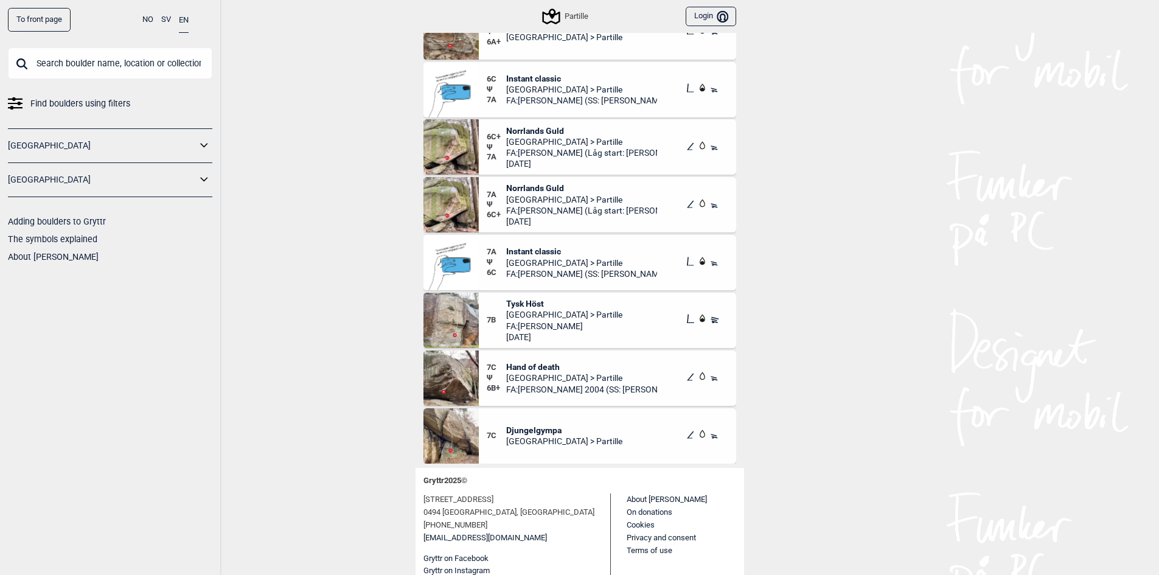
click at [529, 369] on span "Hand of death" at bounding box center [581, 366] width 151 height 11
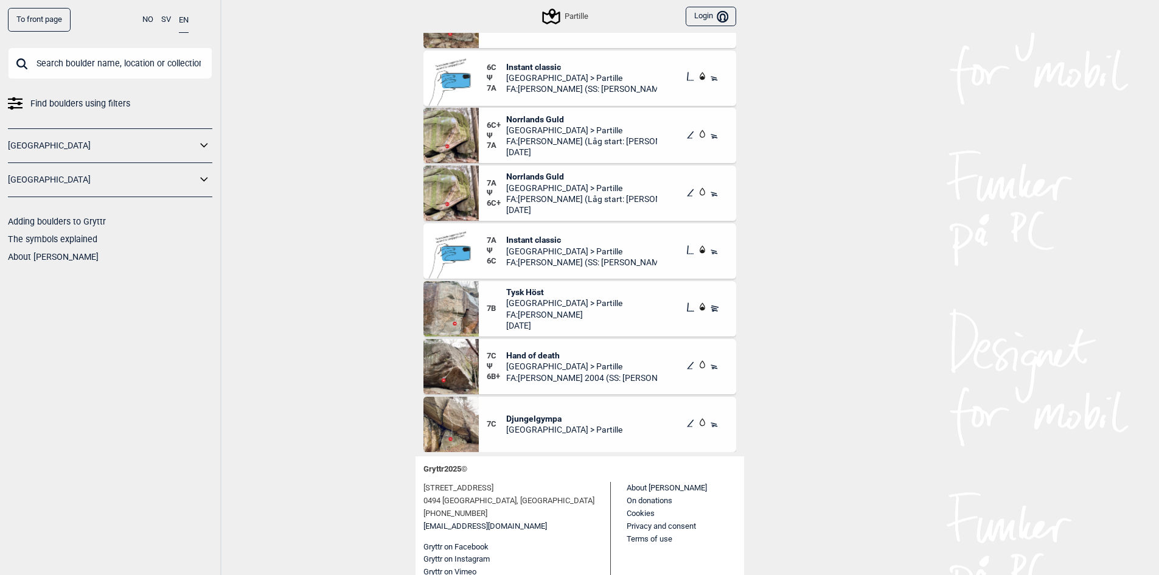
scroll to position [137, 0]
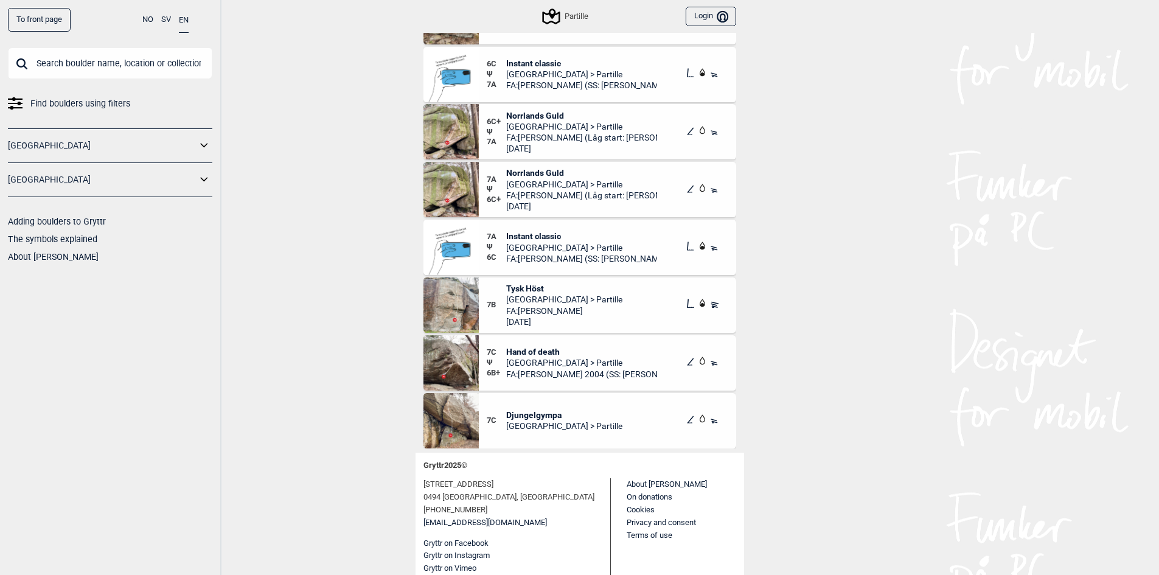
click at [547, 302] on span "[GEOGRAPHIC_DATA] > Partille" at bounding box center [564, 299] width 116 height 11
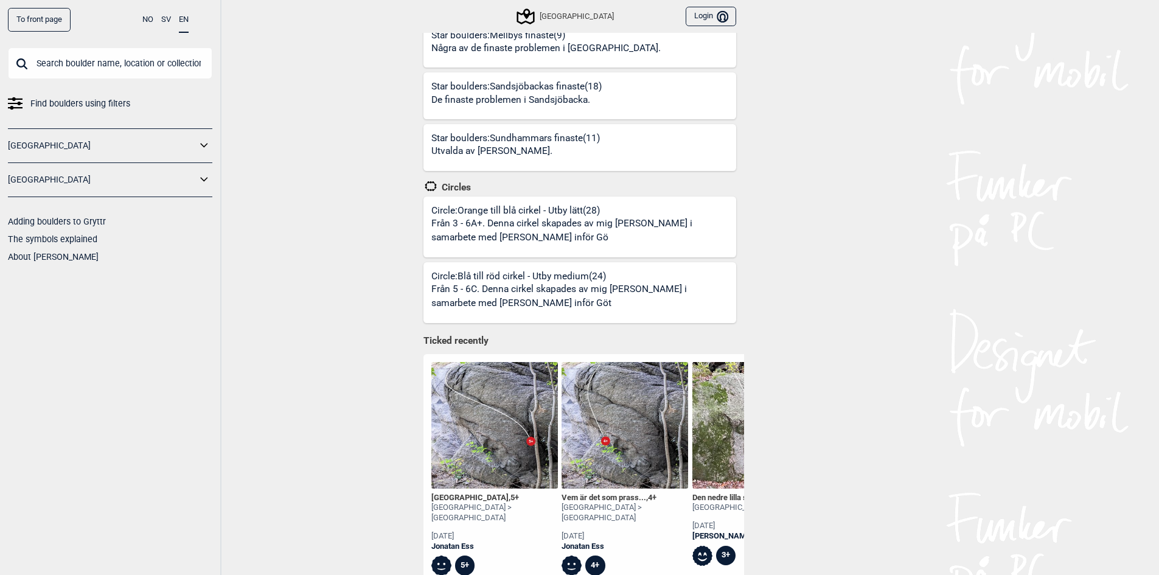
scroll to position [426, 0]
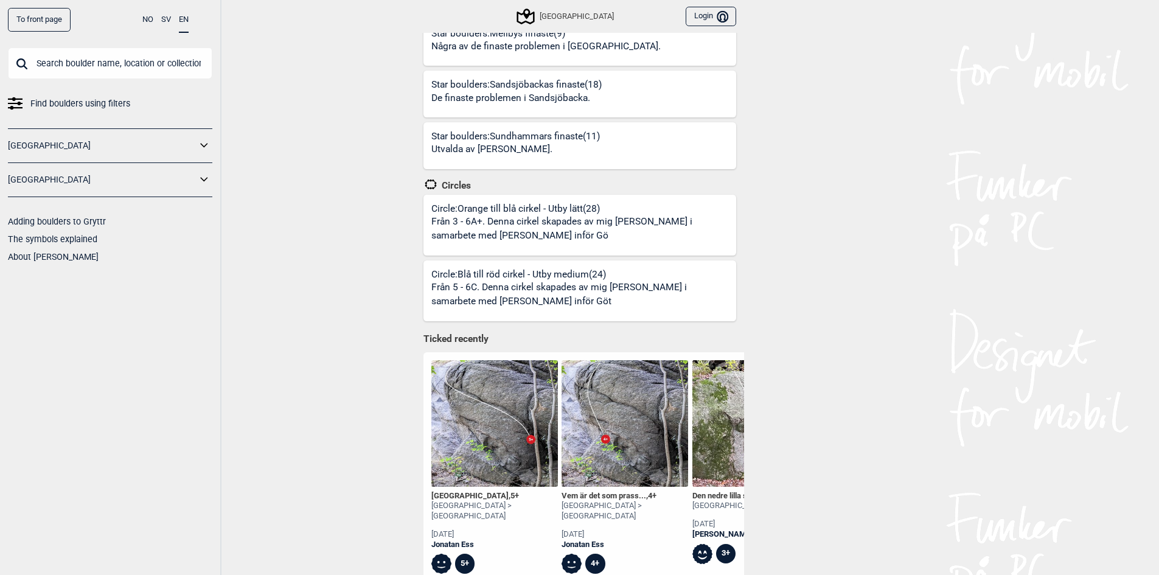
click at [203, 180] on icon at bounding box center [203, 179] width 7 height 4
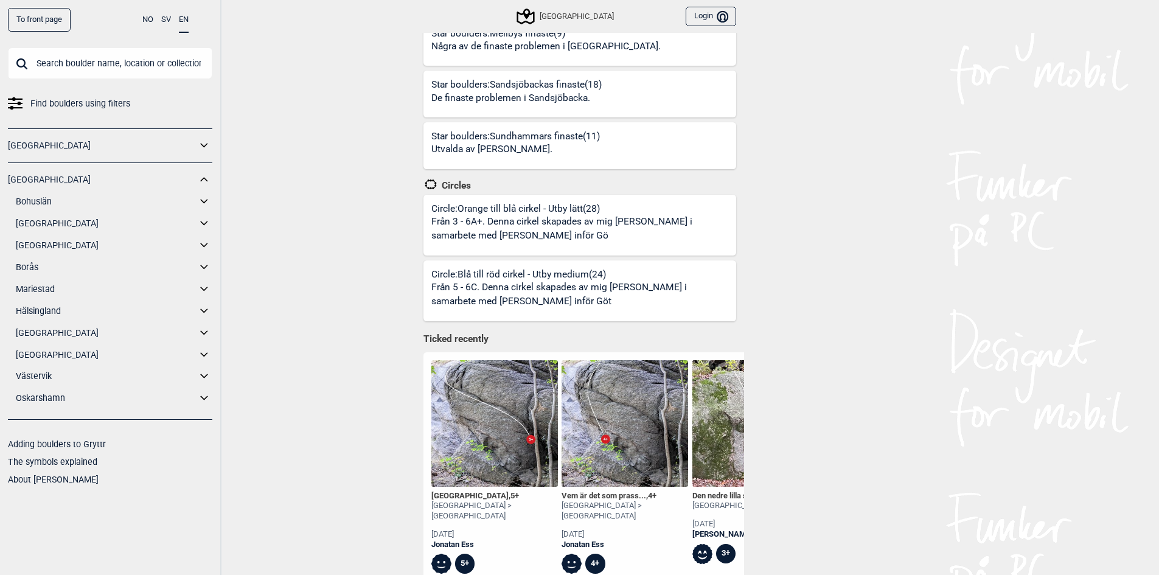
click at [36, 220] on link "Södra Bohuslän" at bounding box center [106, 224] width 181 height 18
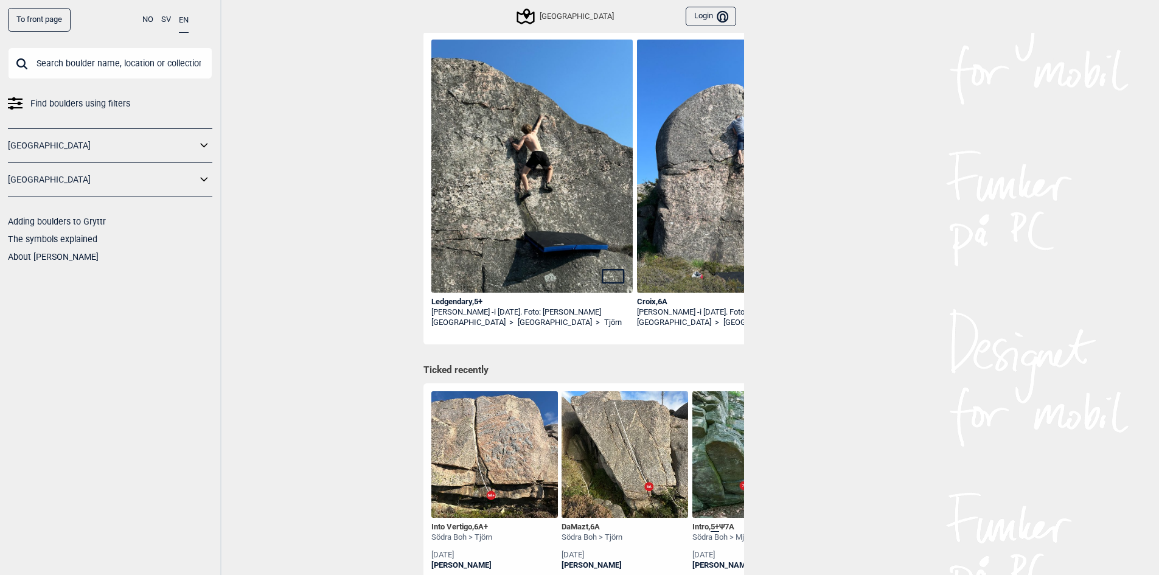
scroll to position [243, 0]
